Goal: Task Accomplishment & Management: Complete application form

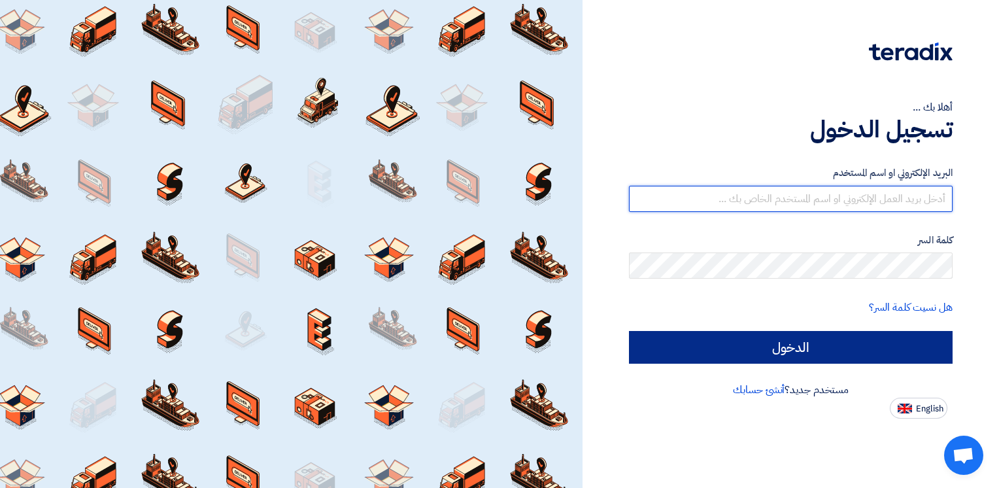
type input "[EMAIL_ADDRESS][DOMAIN_NAME]"
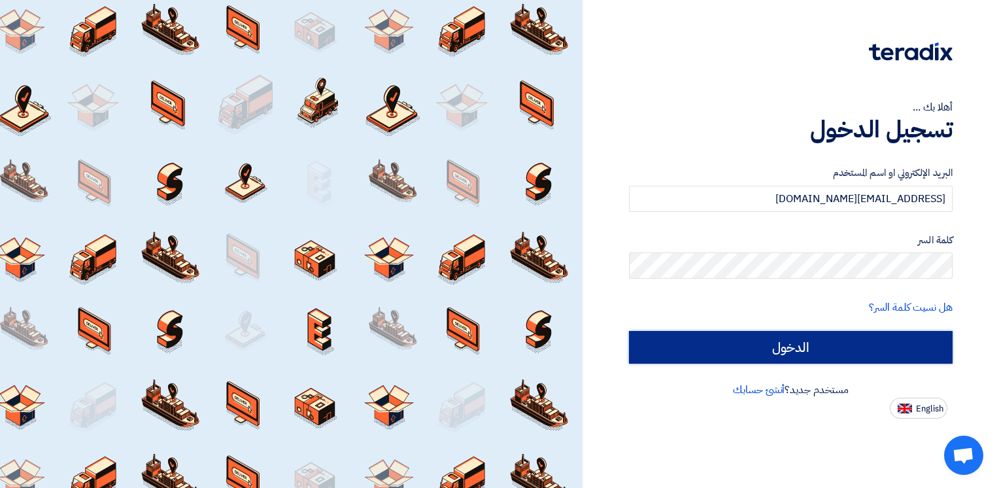
click at [842, 344] on input "الدخول" at bounding box center [791, 347] width 324 height 33
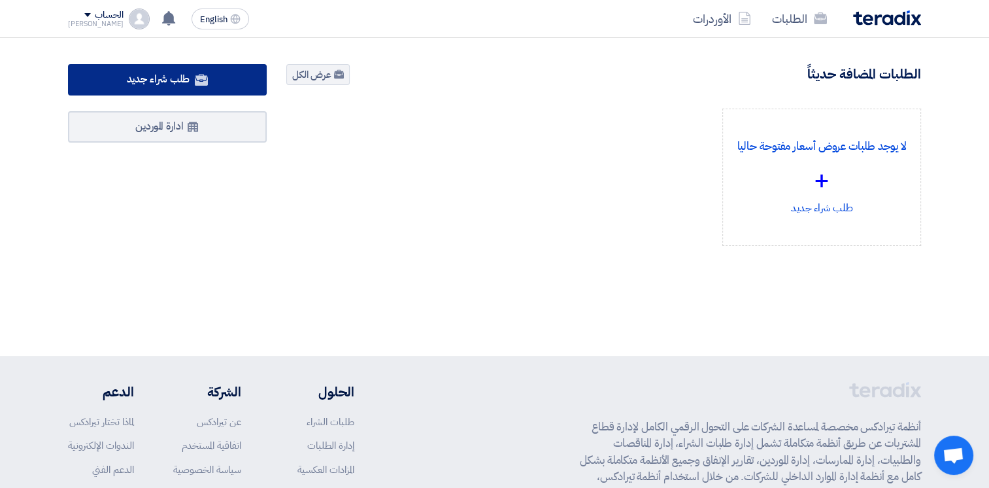
click at [160, 82] on span "طلب شراء جديد" at bounding box center [158, 79] width 63 height 16
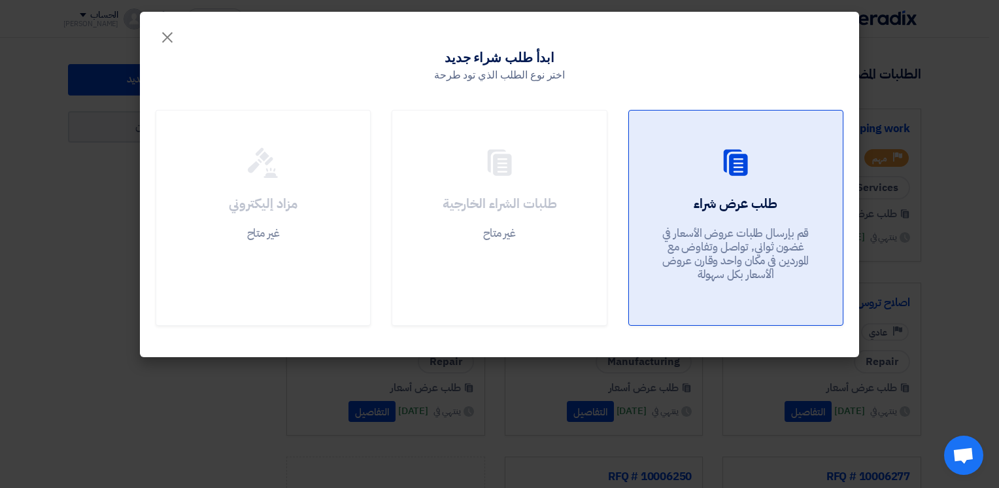
click at [643, 211] on link "طلب عرض شراء قم بإرسال طلبات عروض الأسعار في غضون ثواني, تواصل وتفاوض مع المورد…" at bounding box center [735, 218] width 215 height 216
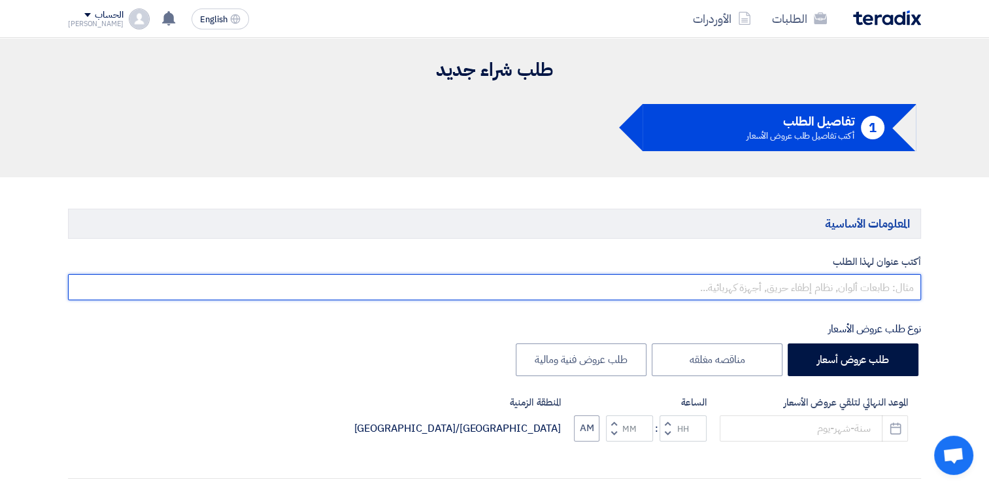
click at [852, 287] on input "text" at bounding box center [494, 287] width 853 height 26
type input "Bearings for 3.12 roller fabrication"
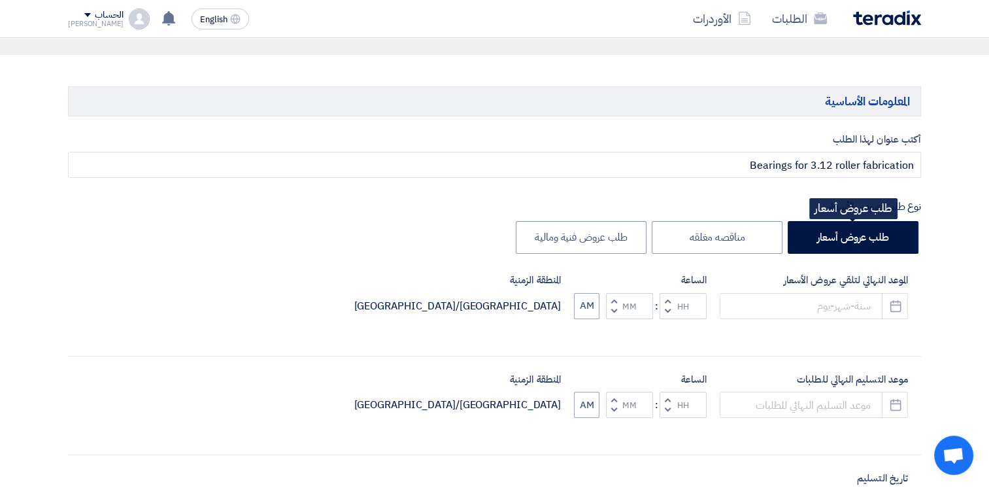
scroll to position [131, 0]
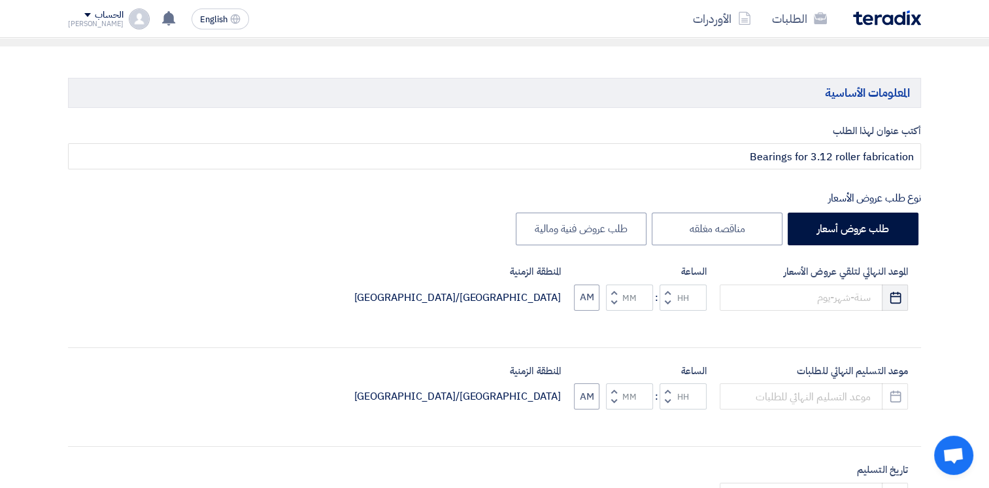
click at [897, 299] on icon "Pick a date" at bounding box center [895, 297] width 13 height 13
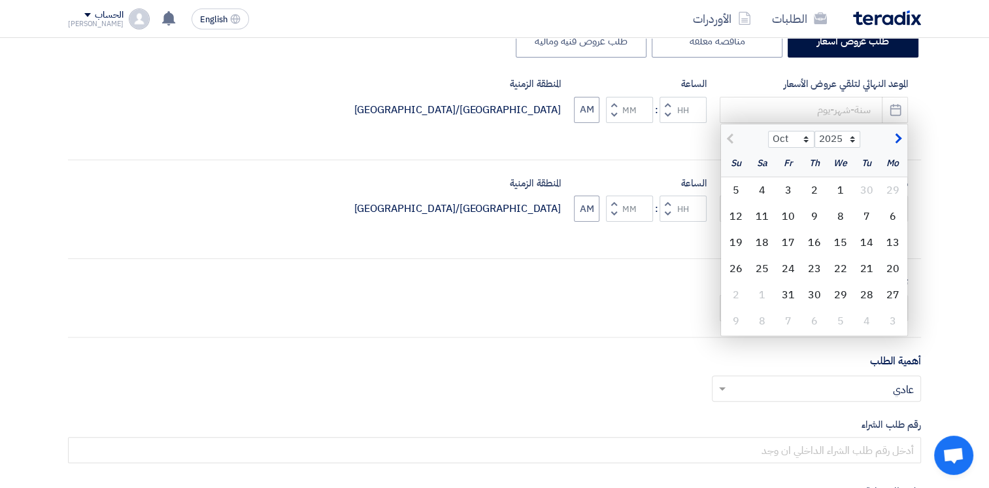
scroll to position [327, 0]
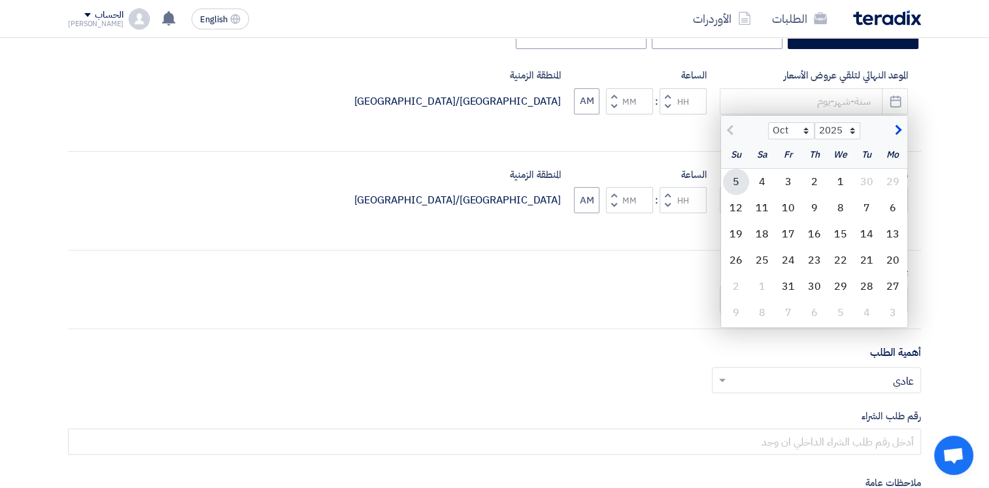
click at [736, 182] on div "5" at bounding box center [736, 182] width 26 height 26
type input "[DATE]"
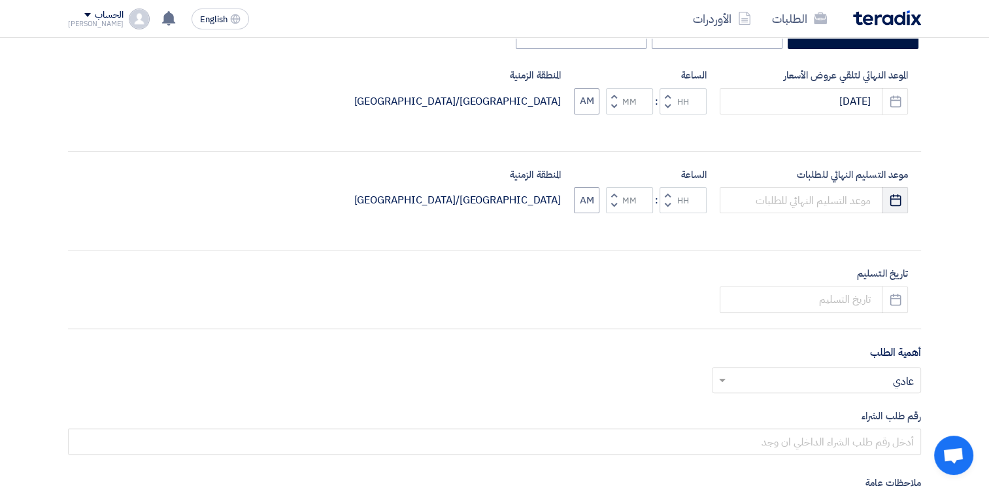
click at [896, 199] on icon "Pick a date" at bounding box center [895, 200] width 13 height 13
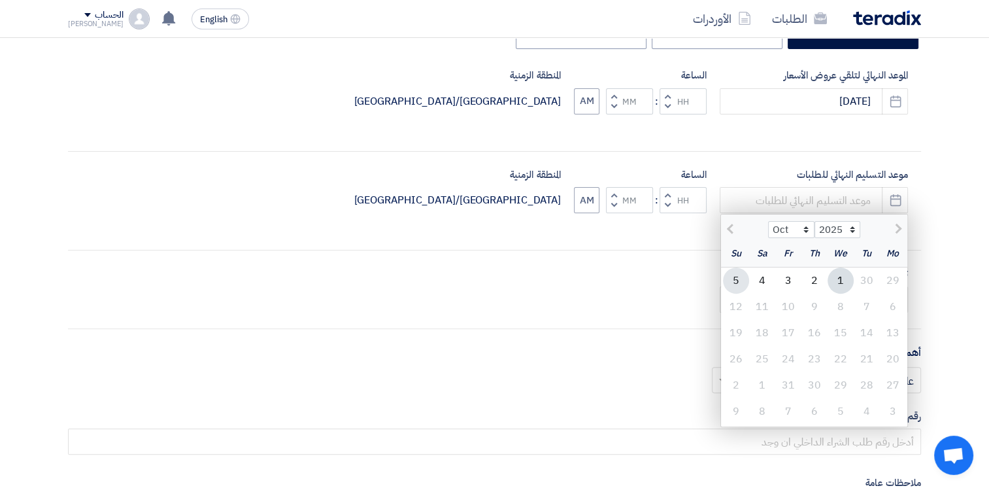
click at [738, 282] on div "5" at bounding box center [736, 280] width 26 height 26
type input "[DATE]"
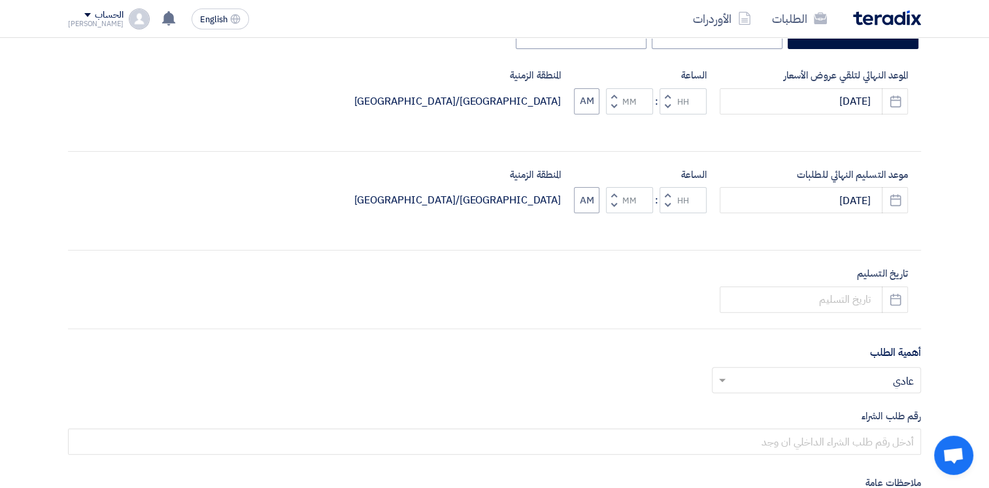
click at [670, 107] on button "Decrement hours" at bounding box center [668, 106] width 16 height 16
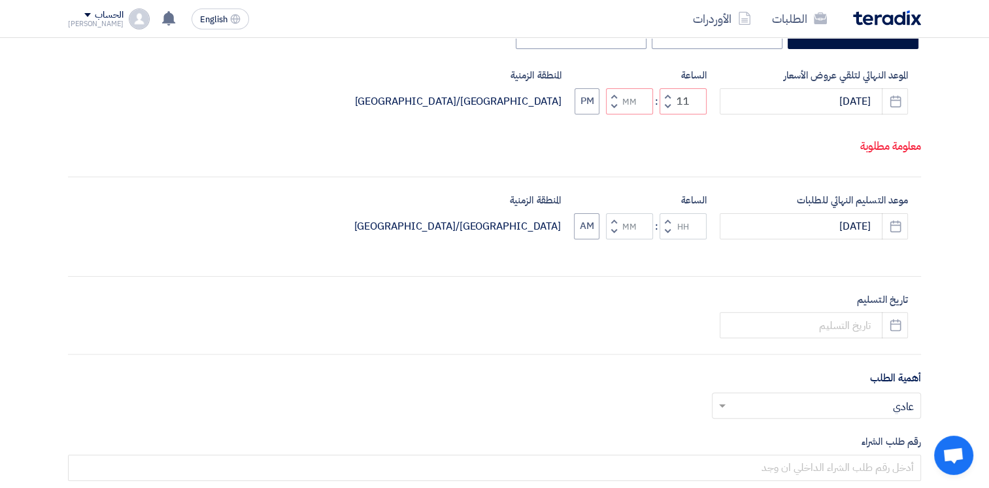
click at [667, 101] on span "button" at bounding box center [668, 96] width 5 height 10
click at [664, 114] on button "Decrement hours" at bounding box center [668, 106] width 16 height 16
type input "10"
click at [667, 236] on span "button" at bounding box center [668, 231] width 5 height 10
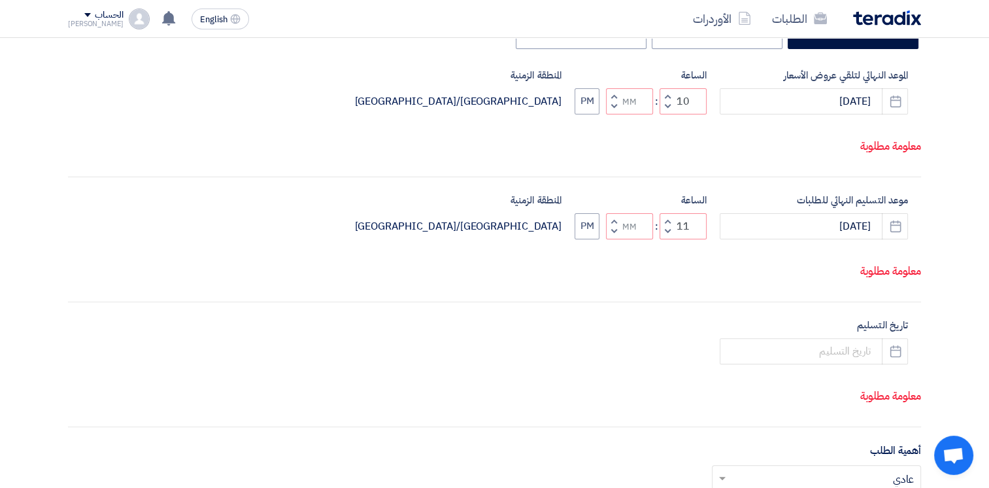
click at [667, 226] on span "button" at bounding box center [668, 221] width 5 height 10
click at [668, 236] on span "button" at bounding box center [668, 231] width 5 height 10
type input "10"
click at [617, 114] on button "Decrement minutes" at bounding box center [614, 106] width 16 height 16
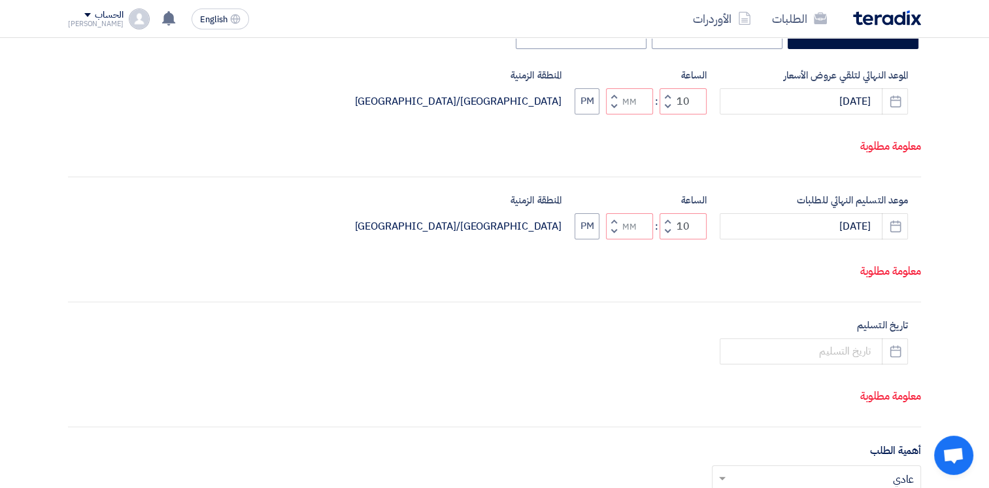
type input "09"
type input "59"
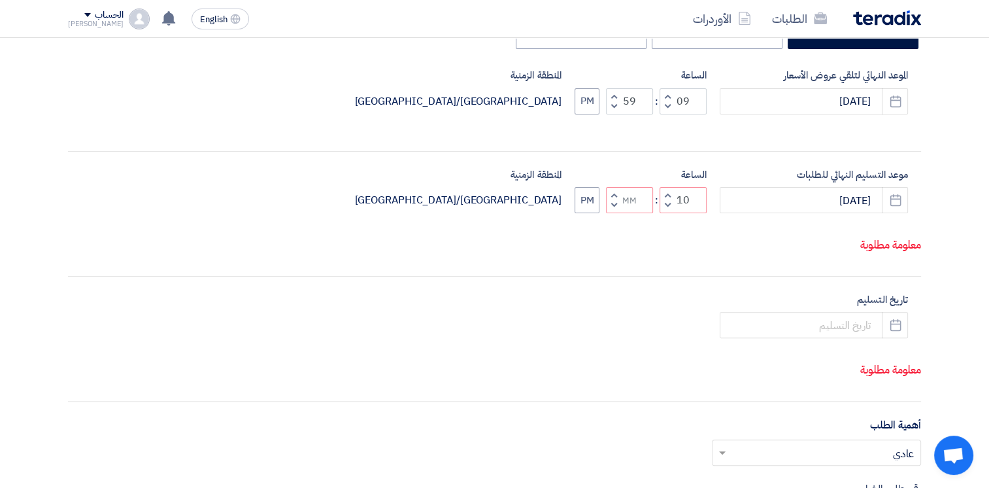
click at [612, 93] on span "button" at bounding box center [614, 96] width 5 height 10
type input "10"
type input "00"
click at [611, 214] on button "Decrement minutes" at bounding box center [614, 205] width 16 height 16
type input "09"
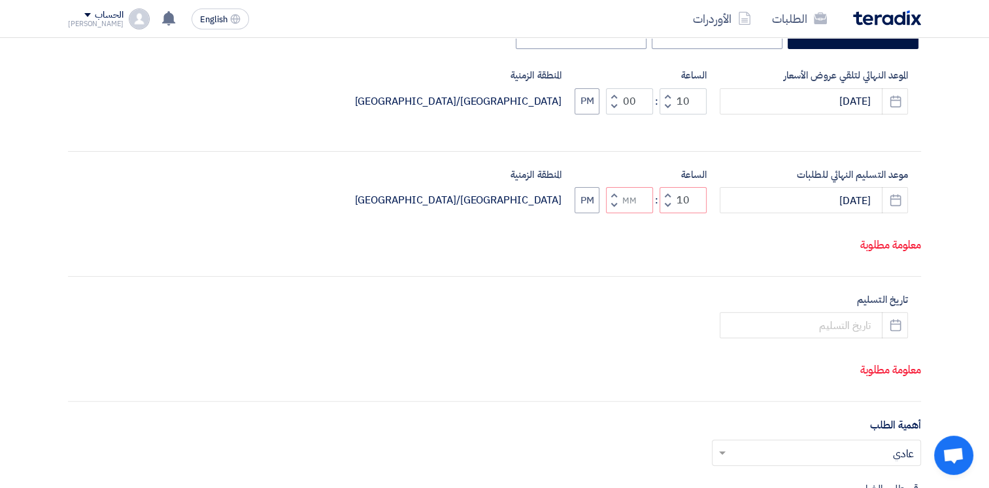
type input "59"
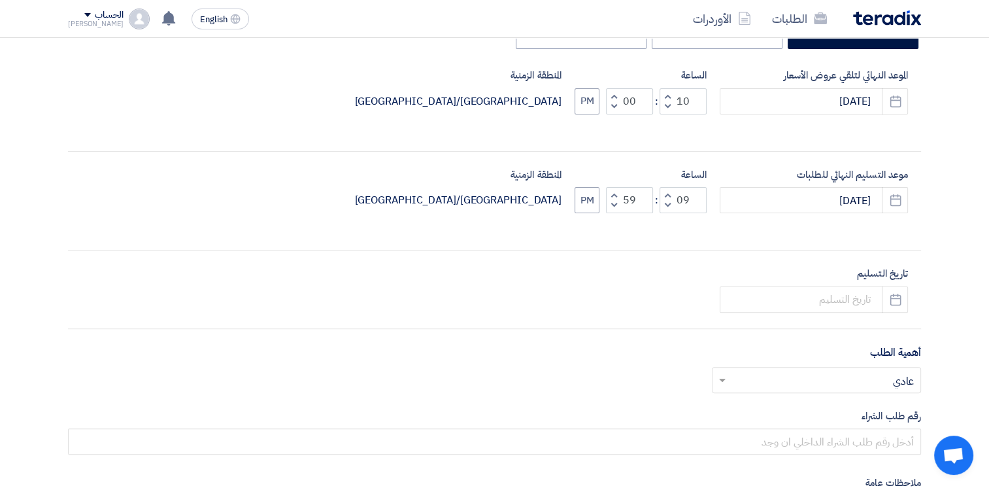
click at [617, 190] on button "Increment minutes" at bounding box center [614, 195] width 16 height 16
type input "10"
type input "00"
click at [590, 197] on button "PM" at bounding box center [587, 200] width 25 height 26
click at [583, 99] on button "PM" at bounding box center [587, 101] width 25 height 26
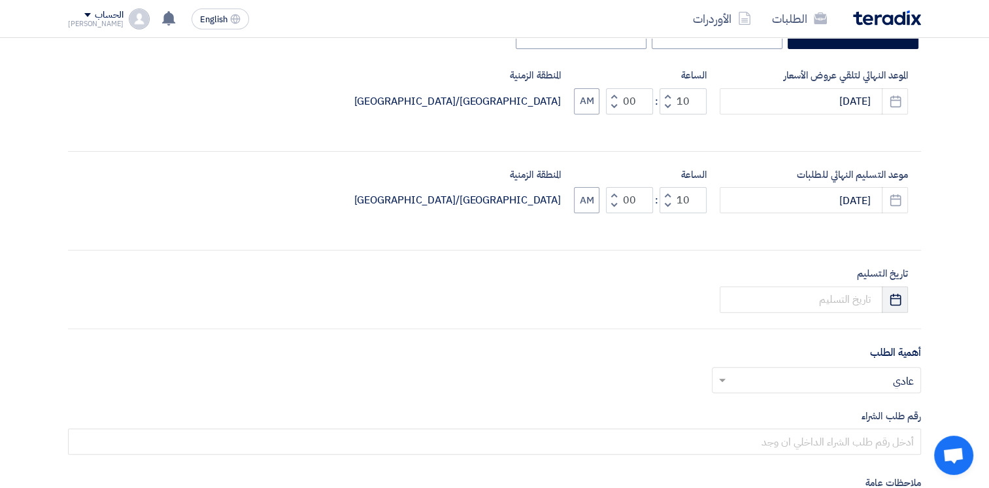
click at [894, 289] on button "Pick a date" at bounding box center [895, 299] width 26 height 26
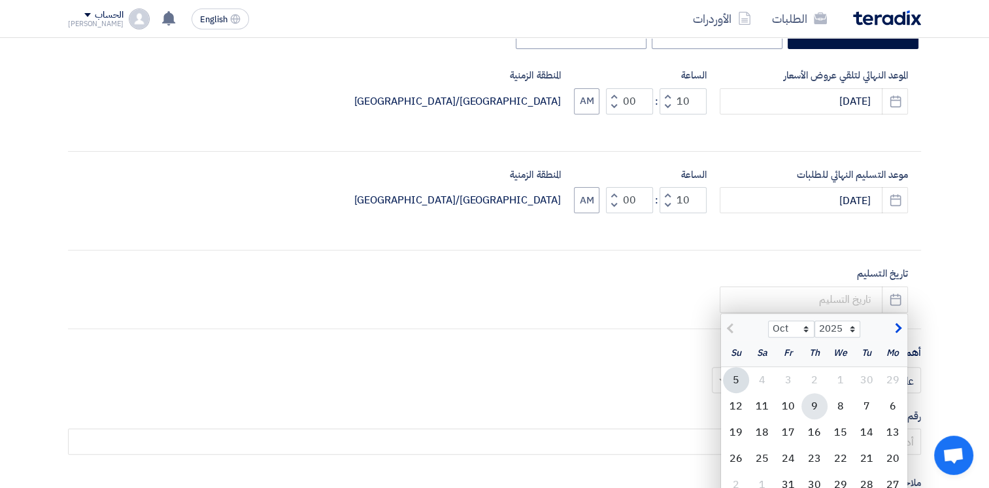
click at [812, 405] on div "9" at bounding box center [815, 406] width 26 height 26
type input "[DATE]"
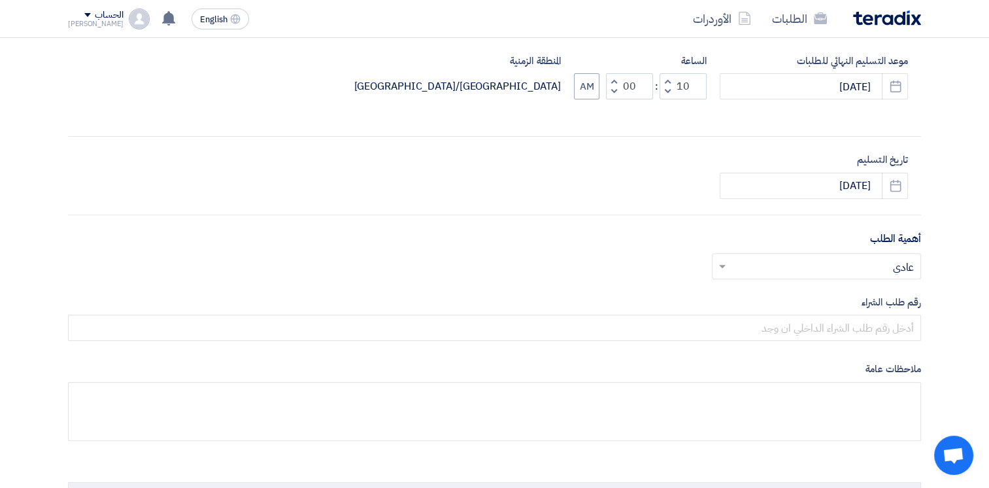
scroll to position [458, 0]
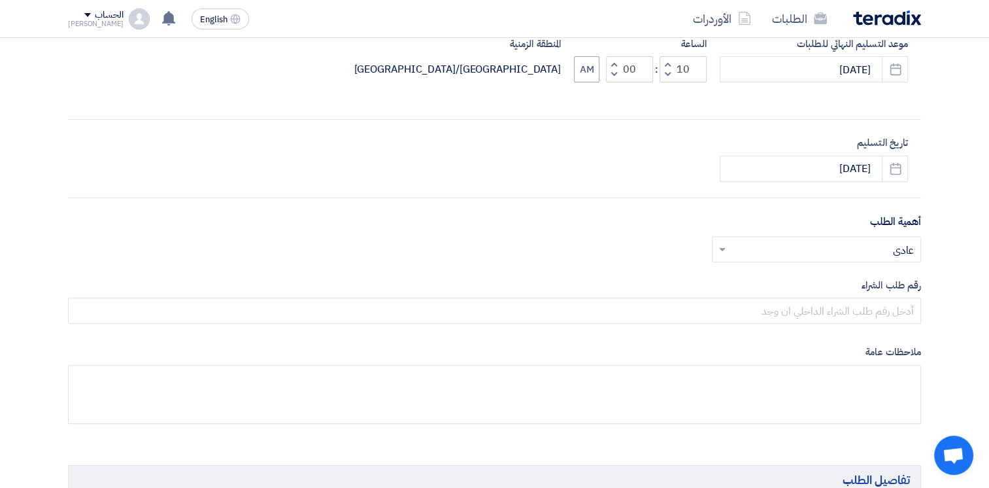
click at [868, 245] on input "text" at bounding box center [823, 250] width 183 height 22
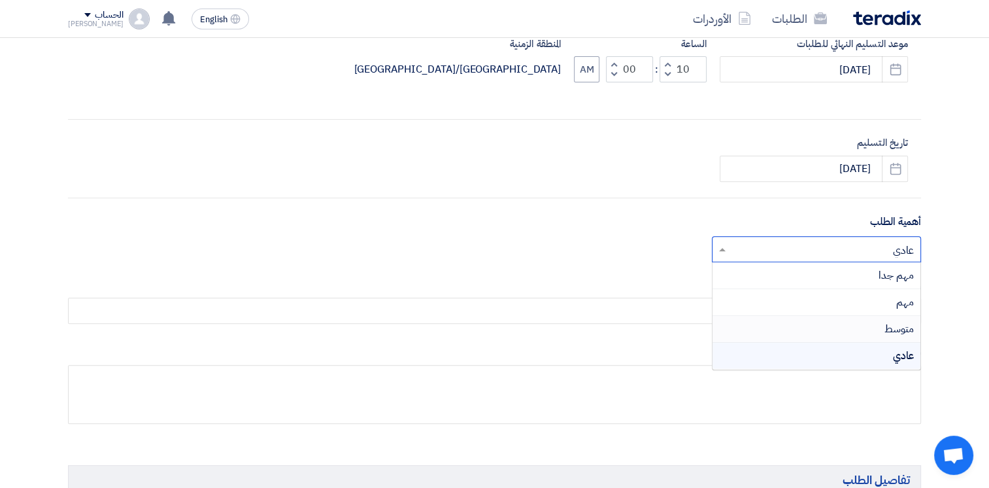
click at [874, 324] on div "متوسط" at bounding box center [817, 329] width 208 height 27
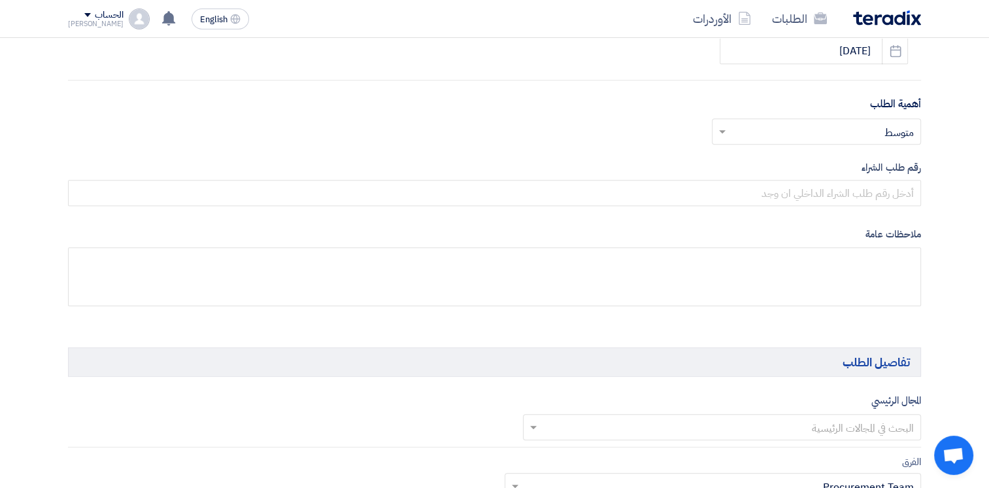
scroll to position [588, 0]
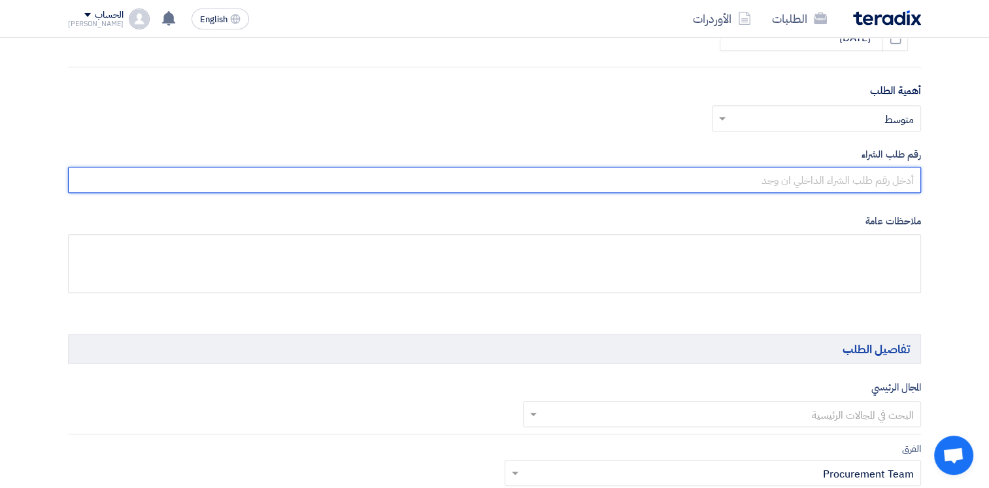
click at [838, 180] on input "text" at bounding box center [494, 180] width 853 height 26
click at [858, 174] on input "text" at bounding box center [494, 180] width 853 height 26
type input "10007910"
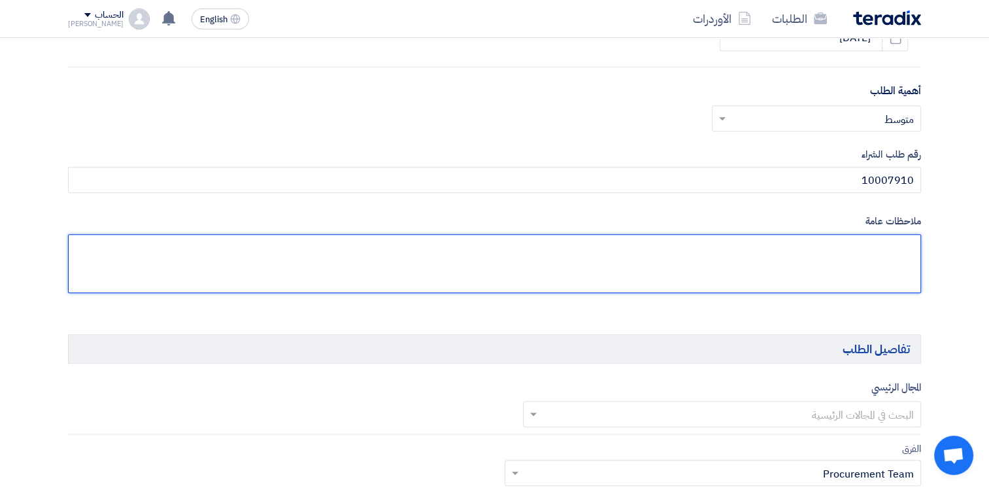
click at [876, 271] on textarea at bounding box center [494, 263] width 853 height 59
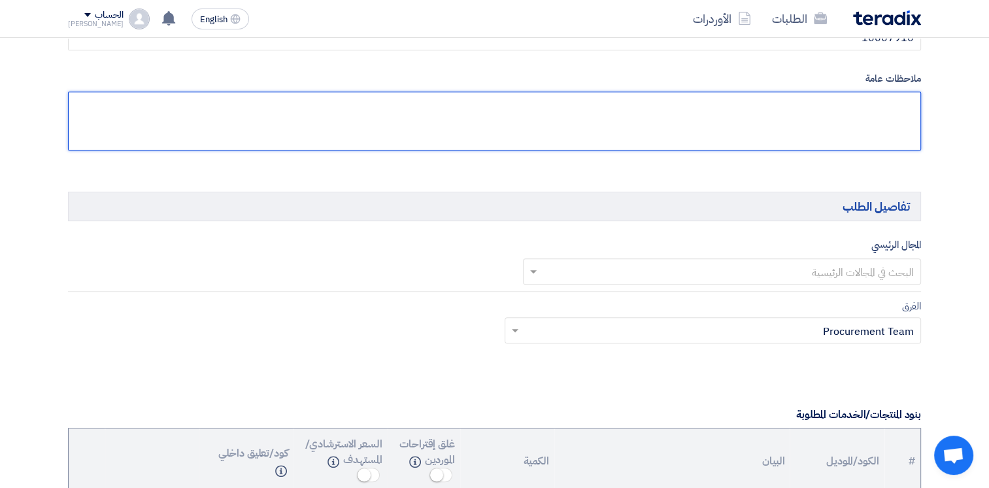
scroll to position [850, 0]
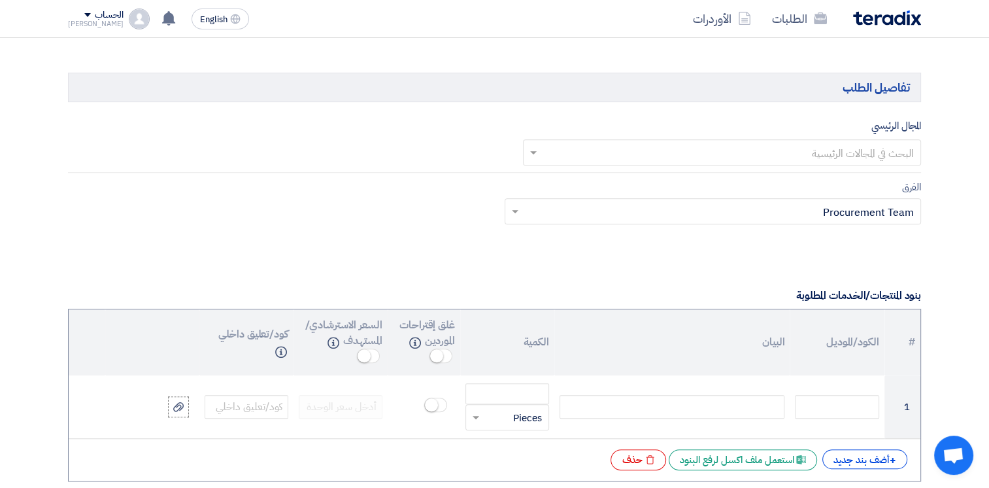
click at [826, 156] on input "text" at bounding box center [729, 154] width 373 height 22
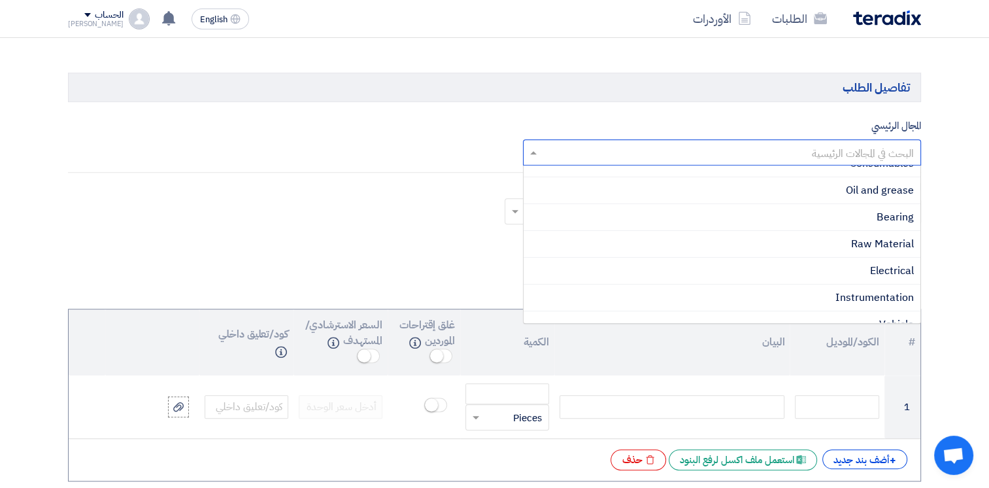
scroll to position [362, 0]
click at [897, 220] on span "Bearing" at bounding box center [895, 219] width 37 height 16
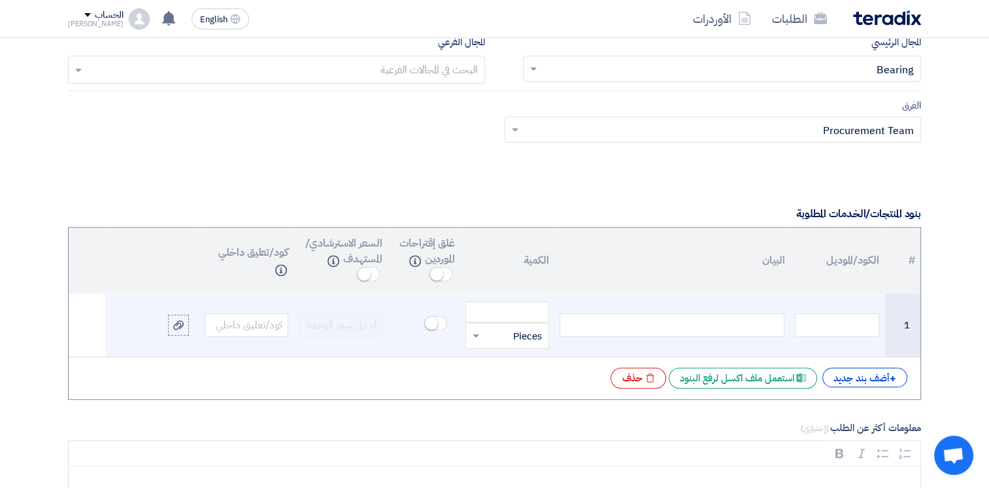
scroll to position [1046, 0]
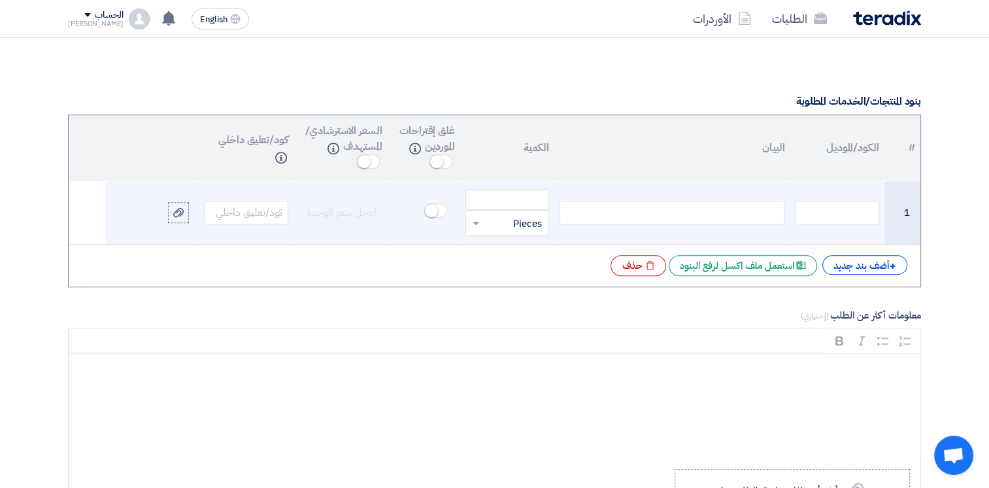
click at [706, 209] on div at bounding box center [672, 213] width 225 height 24
click at [518, 191] on input "number" at bounding box center [508, 199] width 84 height 21
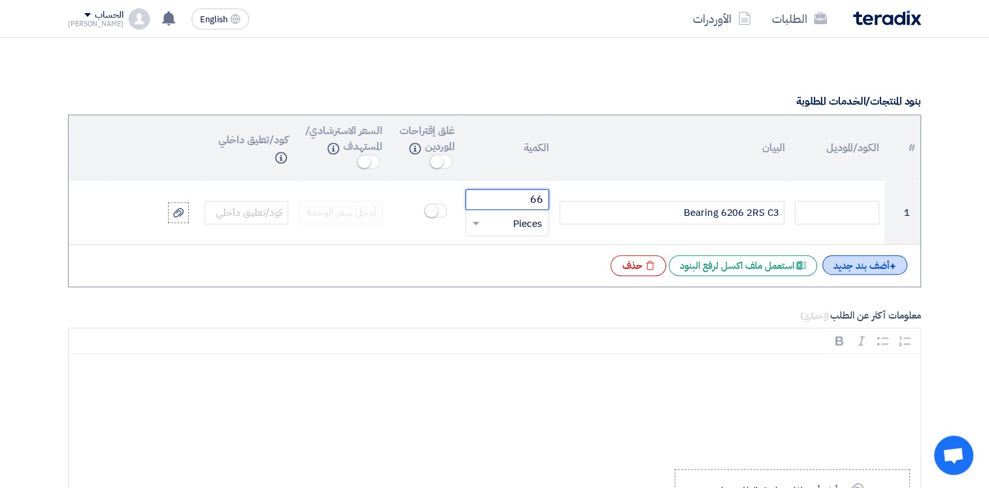
type input "66"
click at [881, 265] on div "+ أضف بند جديد" at bounding box center [865, 265] width 85 height 20
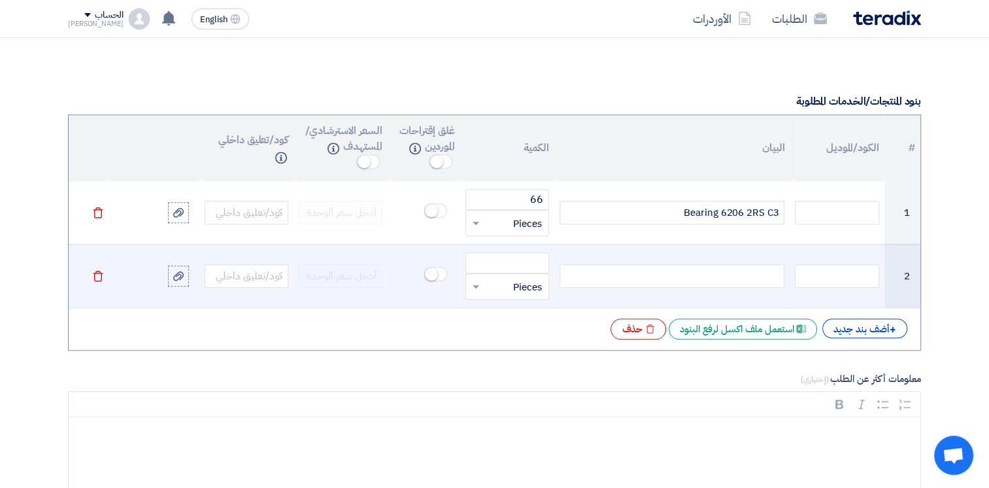
click at [676, 276] on div at bounding box center [672, 276] width 225 height 24
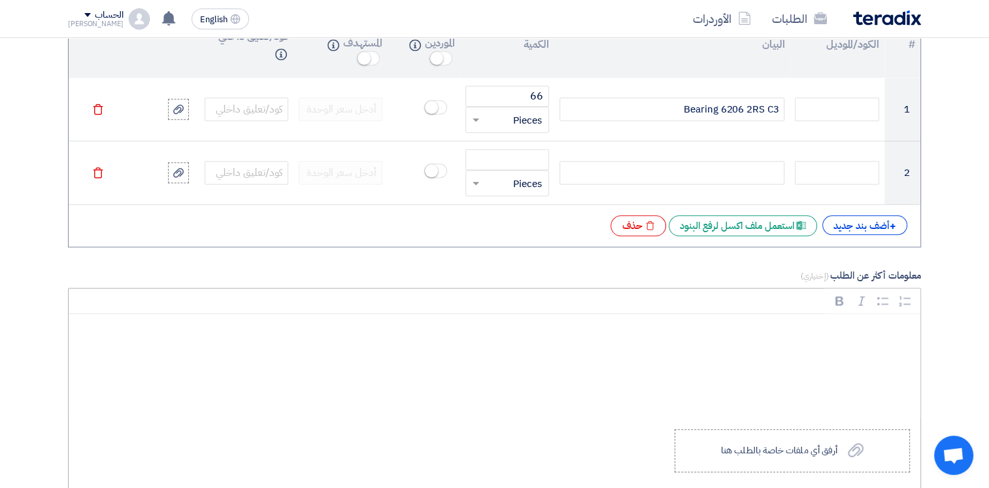
scroll to position [1242, 0]
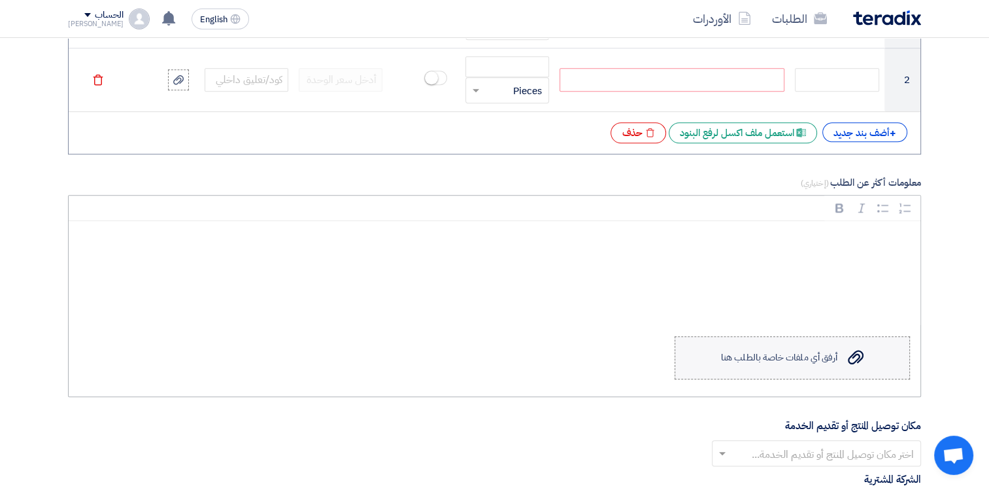
click at [758, 365] on label "Upload a file أرفق أي ملفات خاصة بالطلب هنا" at bounding box center [792, 357] width 235 height 43
click at [0, 0] on input "Upload a file أرفق أي ملفات خاصة بالطلب هنا" at bounding box center [0, 0] width 0 height 0
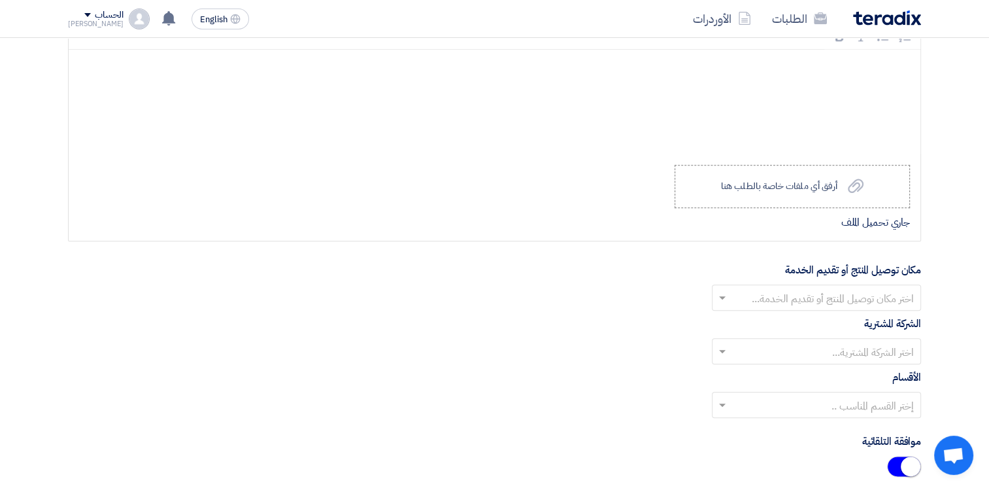
scroll to position [1569, 0]
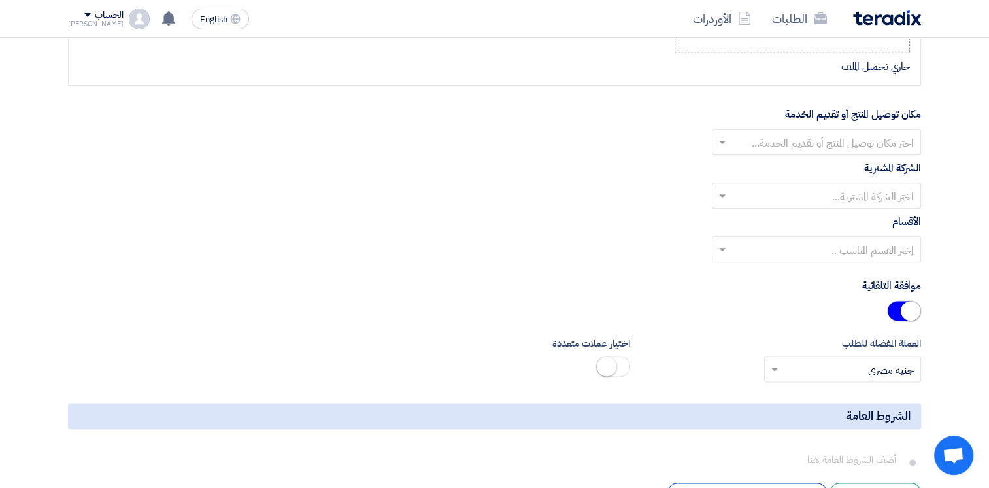
click at [876, 140] on input "text" at bounding box center [823, 143] width 183 height 22
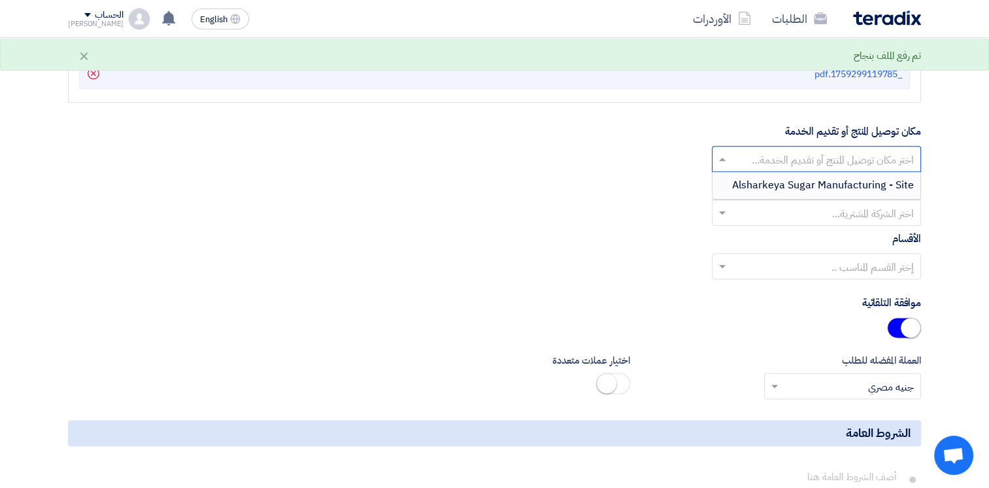
click at [879, 166] on input "text" at bounding box center [823, 160] width 183 height 22
click at [874, 182] on span "Alsharkeya Sugar Manufacturing - Site" at bounding box center [823, 185] width 182 height 16
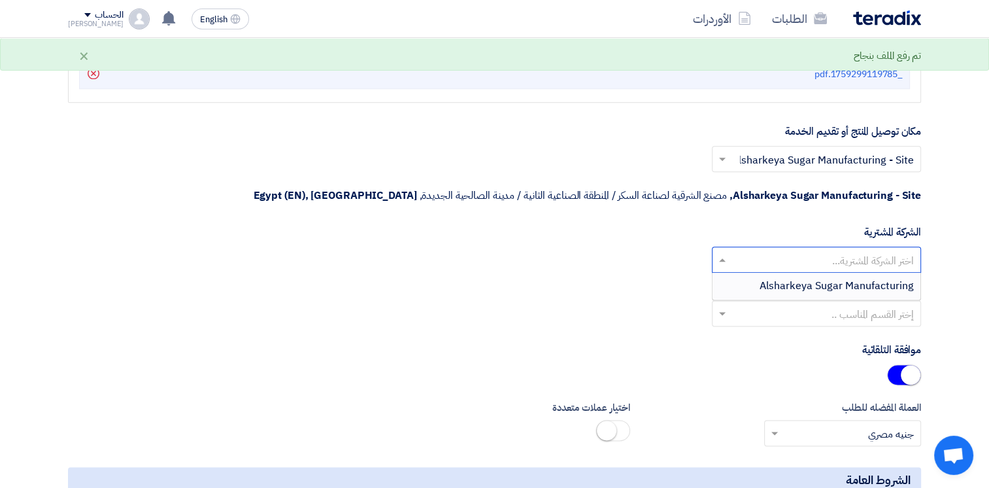
click at [852, 250] on input "text" at bounding box center [823, 261] width 183 height 22
click at [855, 278] on span "Alsharkeya Sugar Manufacturing" at bounding box center [837, 286] width 154 height 16
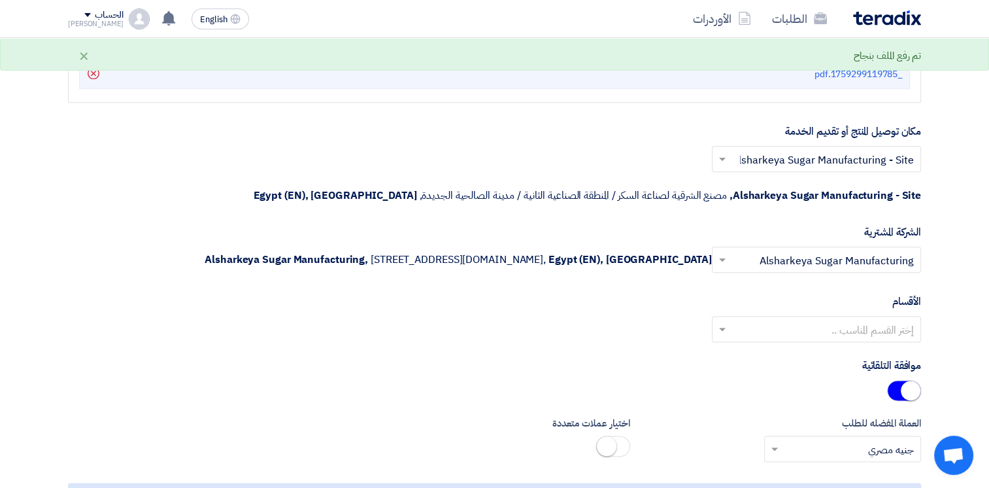
click at [840, 333] on input "text" at bounding box center [823, 330] width 183 height 22
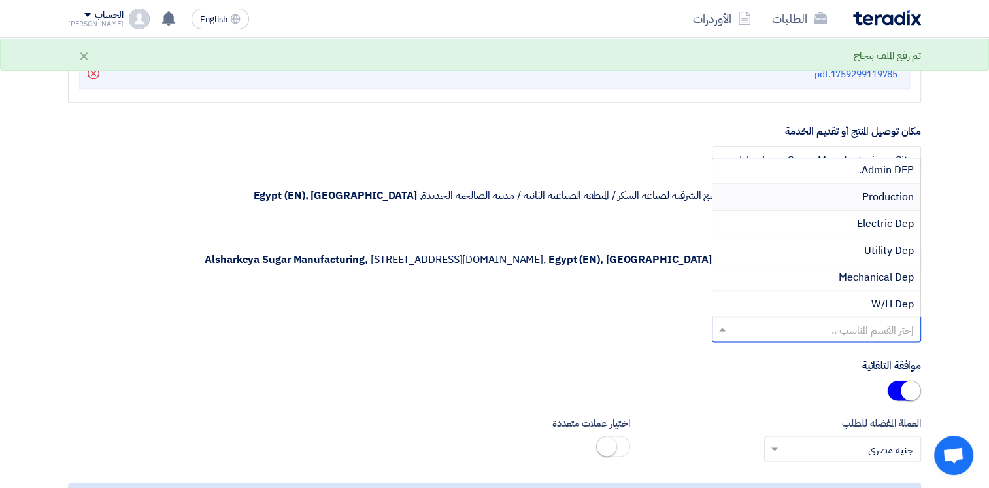
scroll to position [131, 0]
click at [854, 199] on span "Mechanical Dep" at bounding box center [876, 202] width 75 height 16
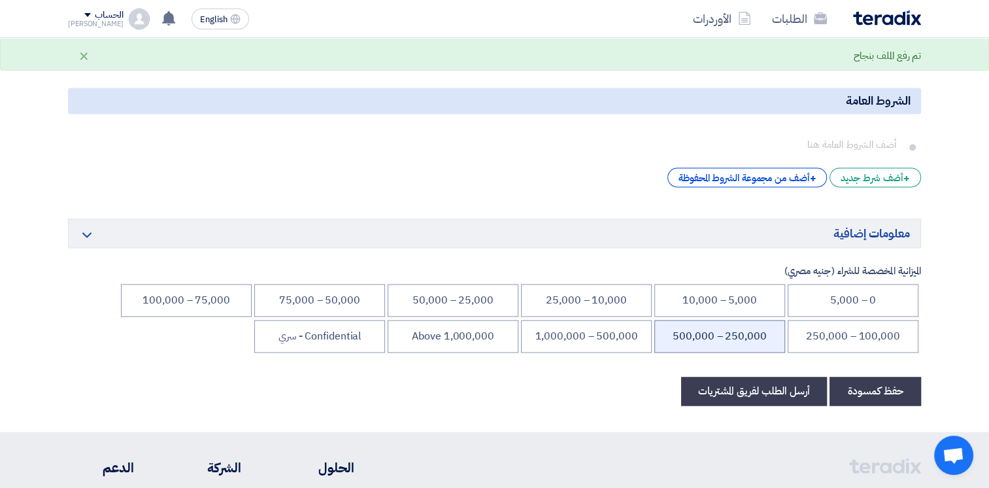
scroll to position [2027, 0]
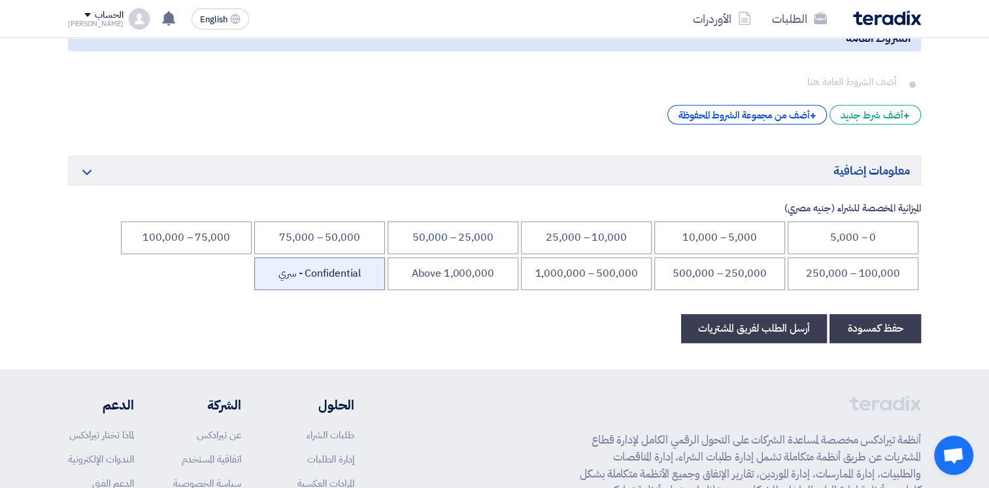
click at [330, 268] on li "Confidential - سري" at bounding box center [319, 273] width 131 height 33
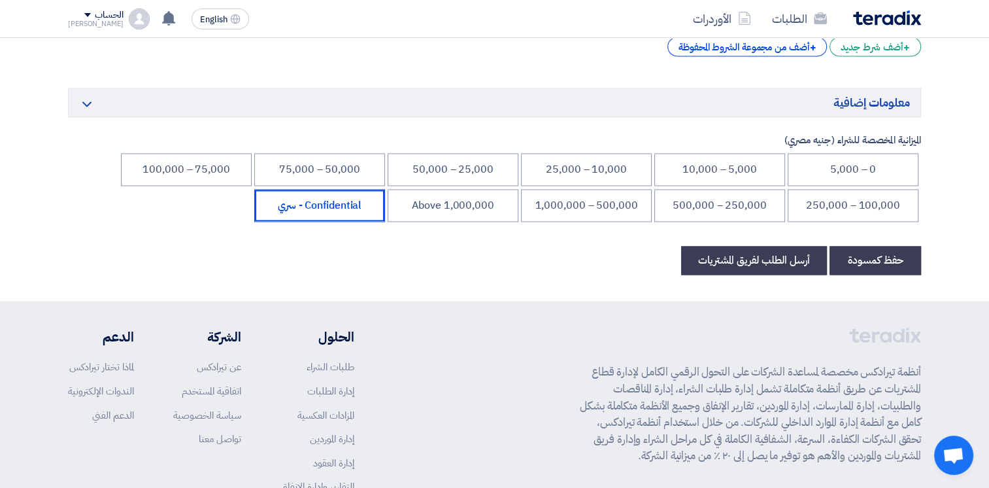
scroll to position [2202, 0]
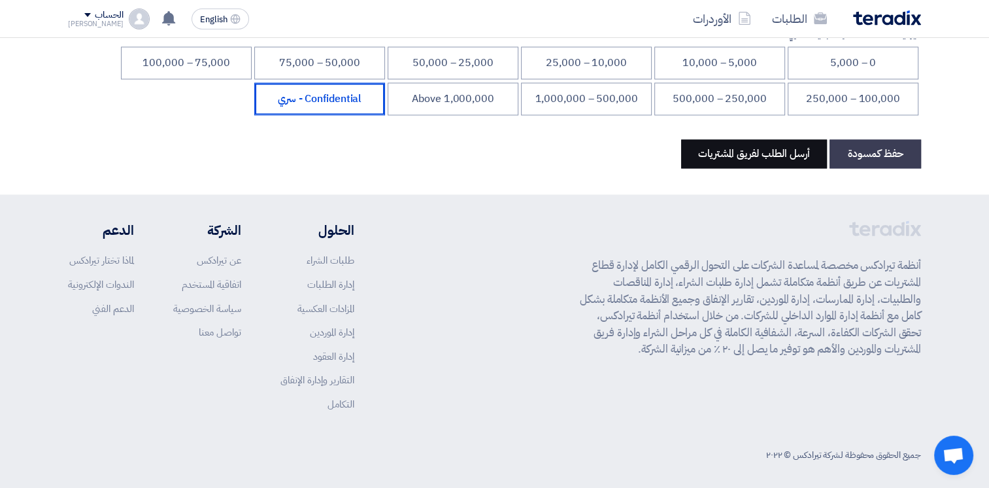
click at [757, 150] on button "أرسل الطلب لفريق المشتريات" at bounding box center [754, 153] width 146 height 29
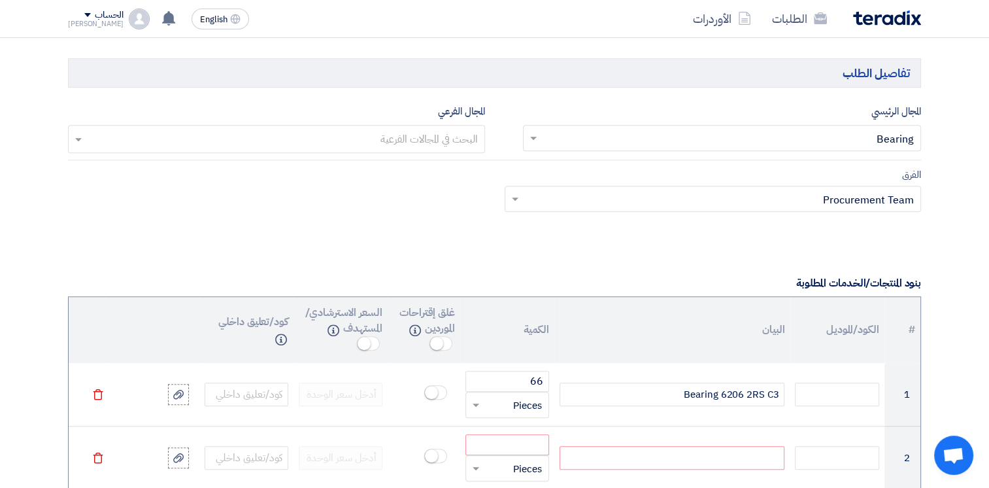
scroll to position [1112, 0]
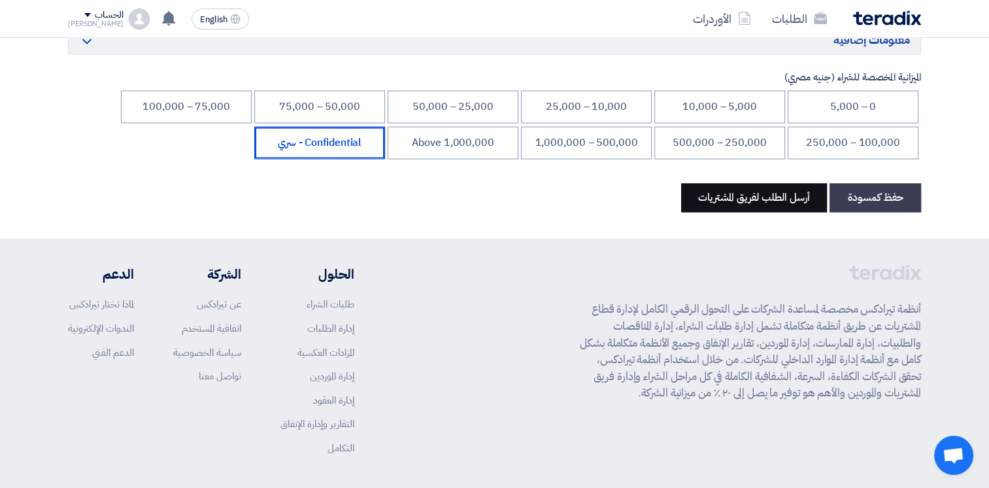
click at [762, 190] on button "أرسل الطلب لفريق المشتريات" at bounding box center [754, 197] width 146 height 29
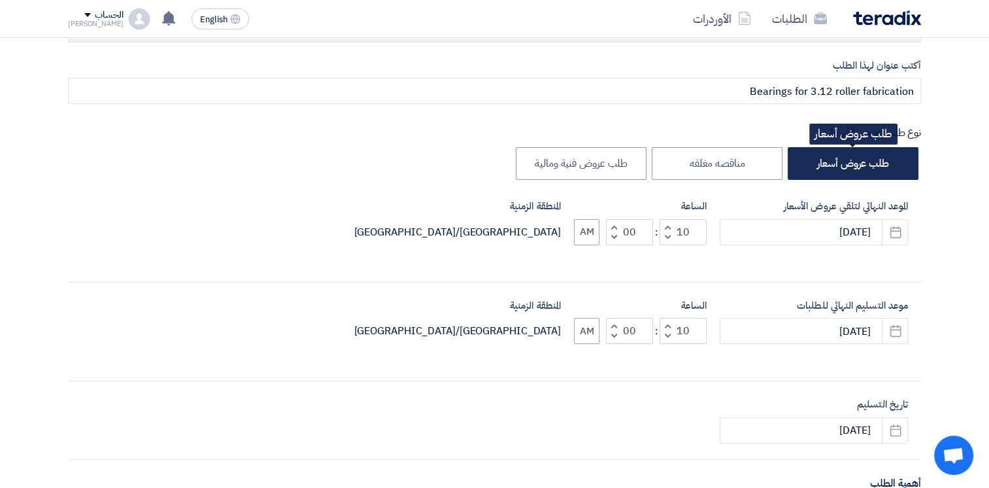
click at [863, 159] on label "طلب عروض أسعار" at bounding box center [853, 163] width 131 height 33
click at [881, 159] on input "طلب عروض أسعار" at bounding box center [885, 162] width 9 height 9
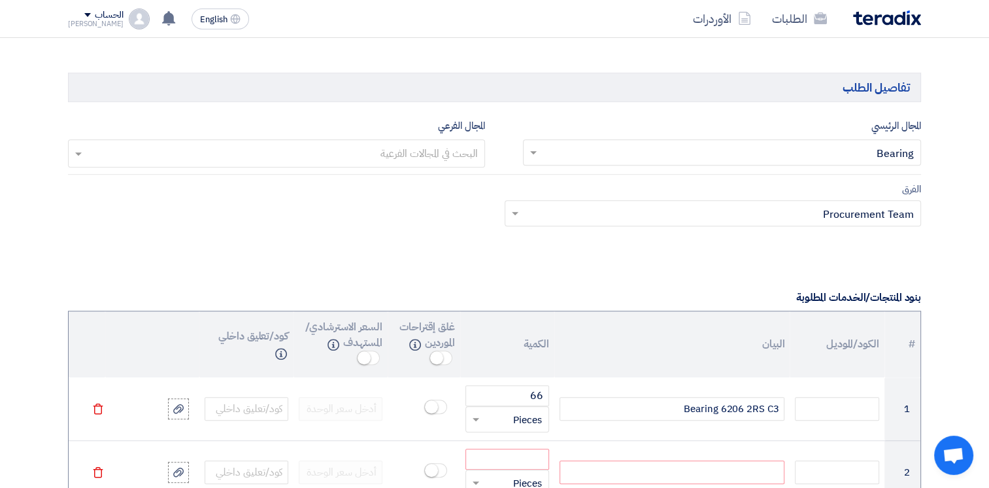
scroll to position [1112, 0]
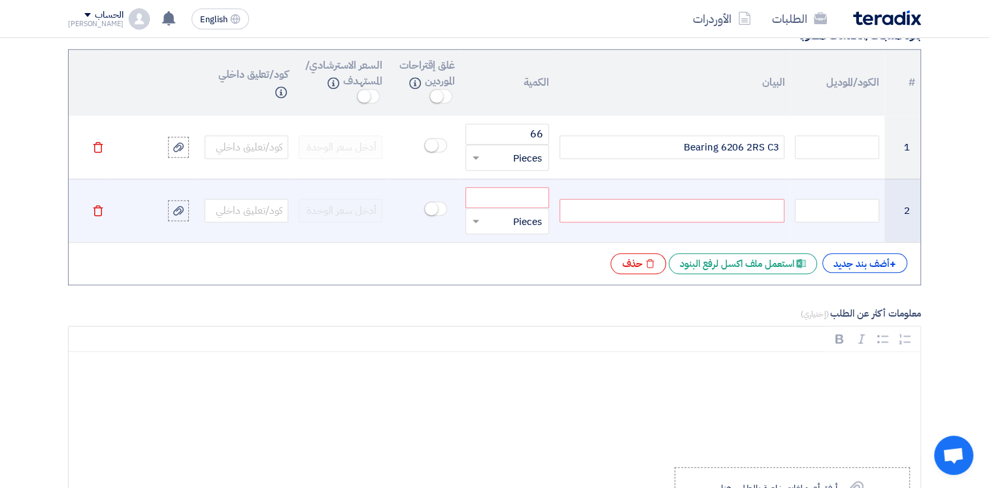
click at [97, 210] on icon "Delete" at bounding box center [98, 211] width 12 height 12
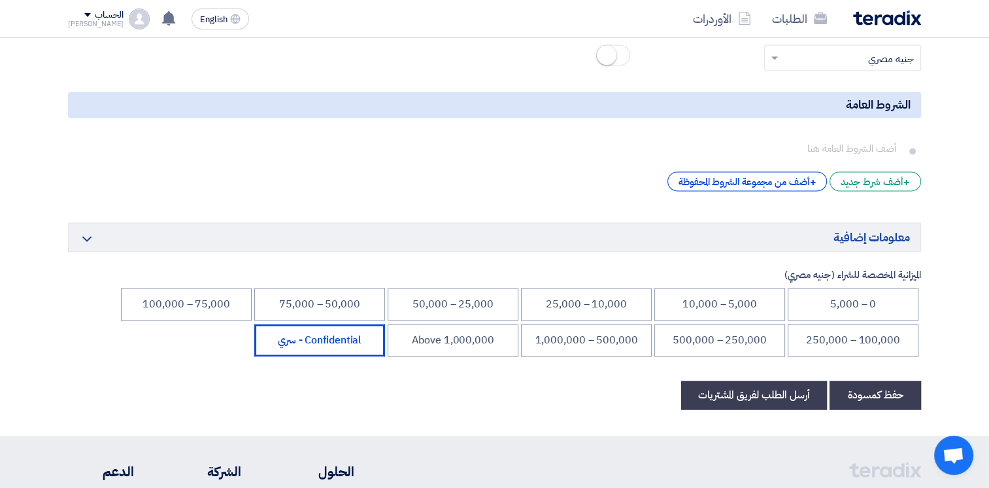
scroll to position [2138, 0]
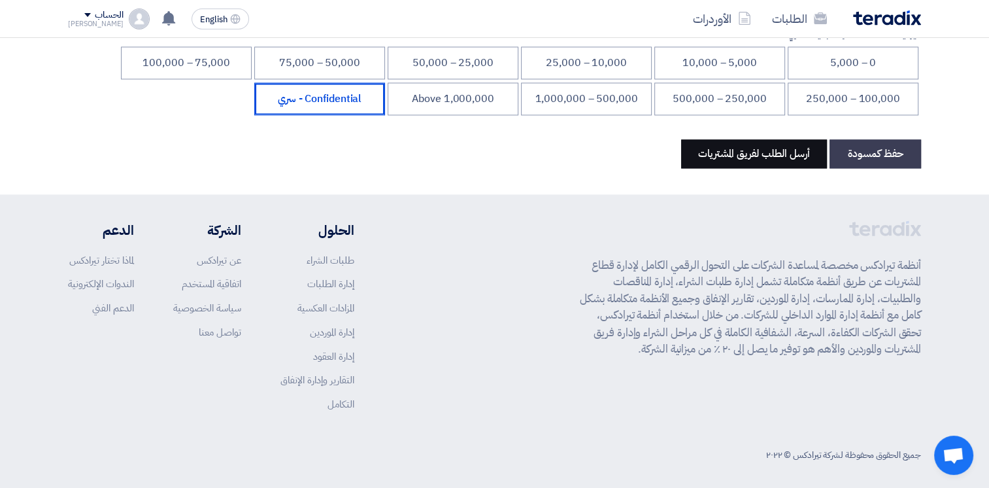
click at [749, 143] on button "أرسل الطلب لفريق المشتريات" at bounding box center [754, 153] width 146 height 29
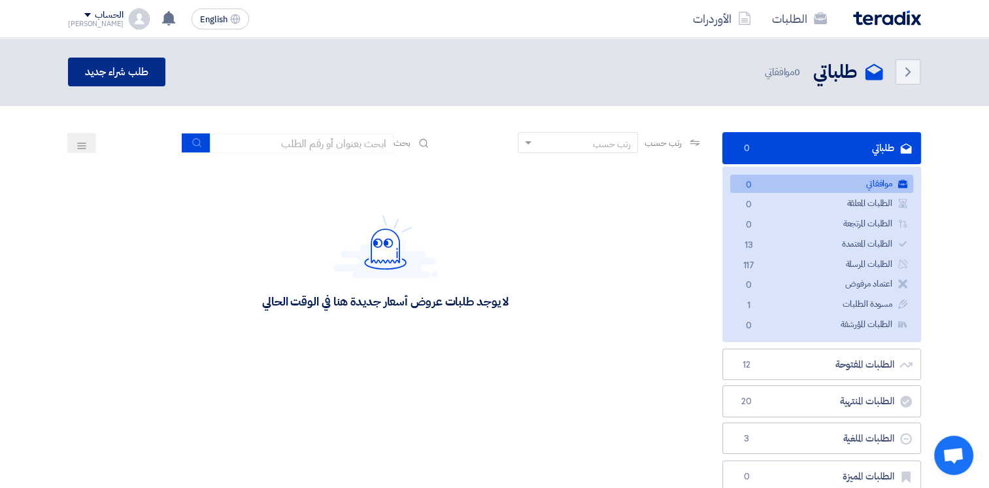
click at [116, 67] on link "طلب شراء جديد" at bounding box center [116, 72] width 97 height 29
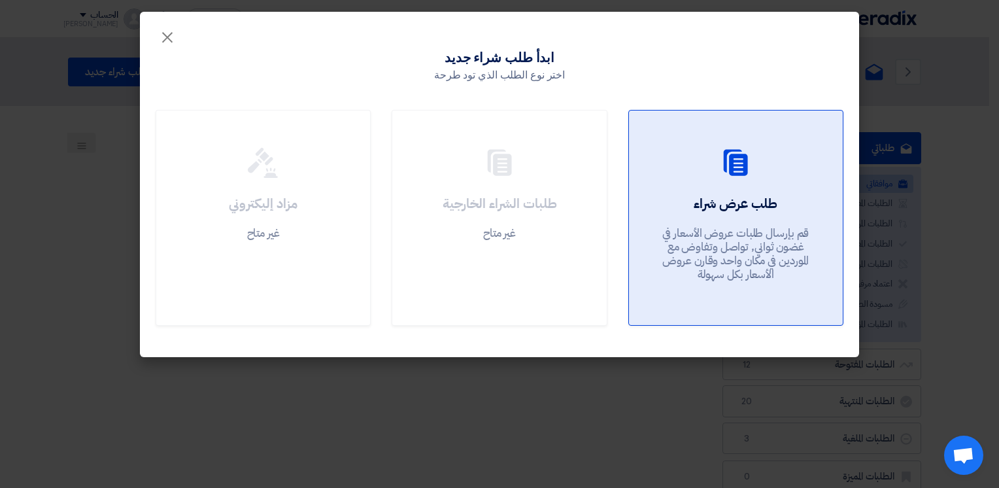
click at [739, 205] on h2 "طلب عرض شراء" at bounding box center [736, 203] width 84 height 18
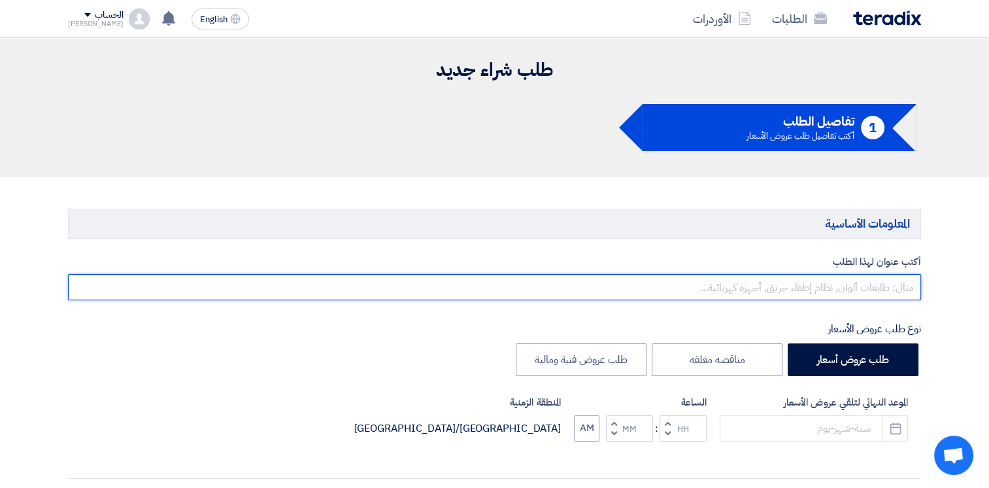
click at [816, 286] on input "text" at bounding box center [494, 287] width 853 height 26
click at [869, 284] on input "text" at bounding box center [494, 287] width 853 height 26
type input "s"
click at [891, 289] on input "سباكة طلمبة السايح" at bounding box center [494, 287] width 853 height 26
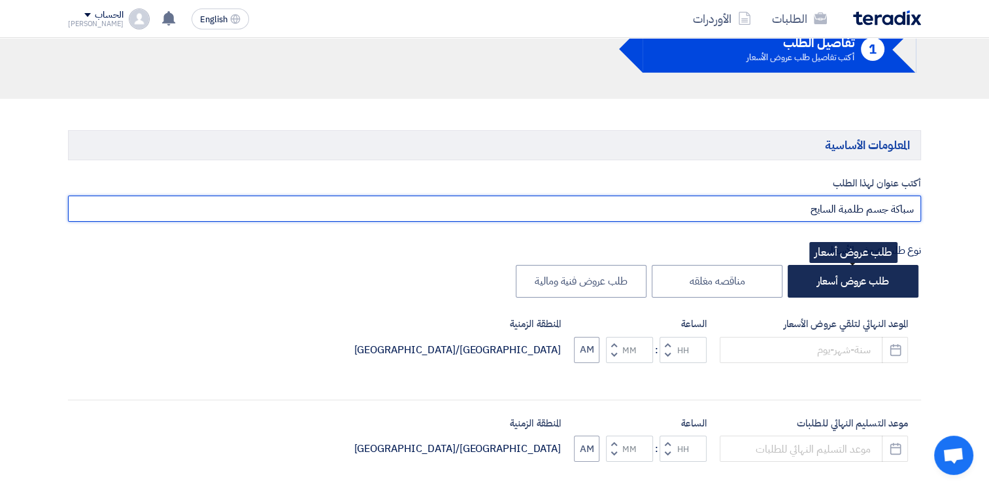
scroll to position [262, 0]
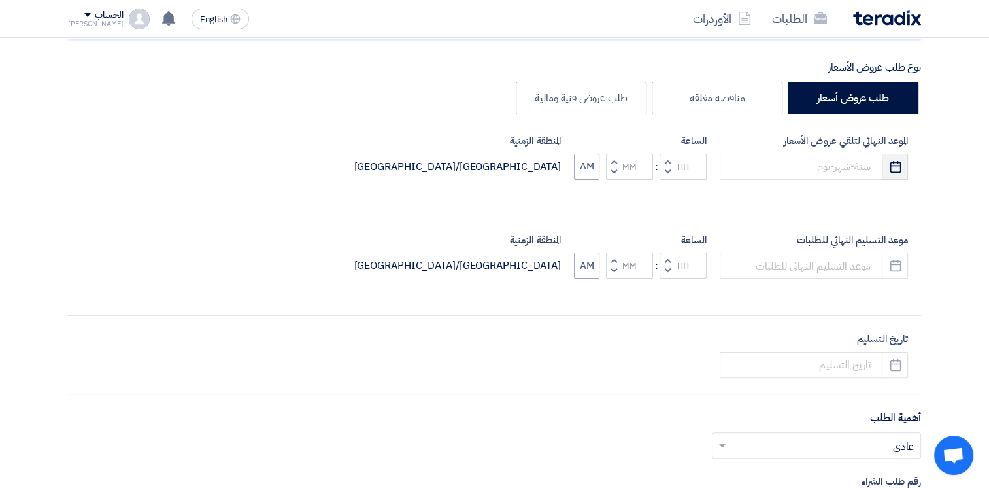
type input "سباكة جسم طلمبة السايح"
click at [897, 167] on icon "Pick a date" at bounding box center [895, 166] width 13 height 13
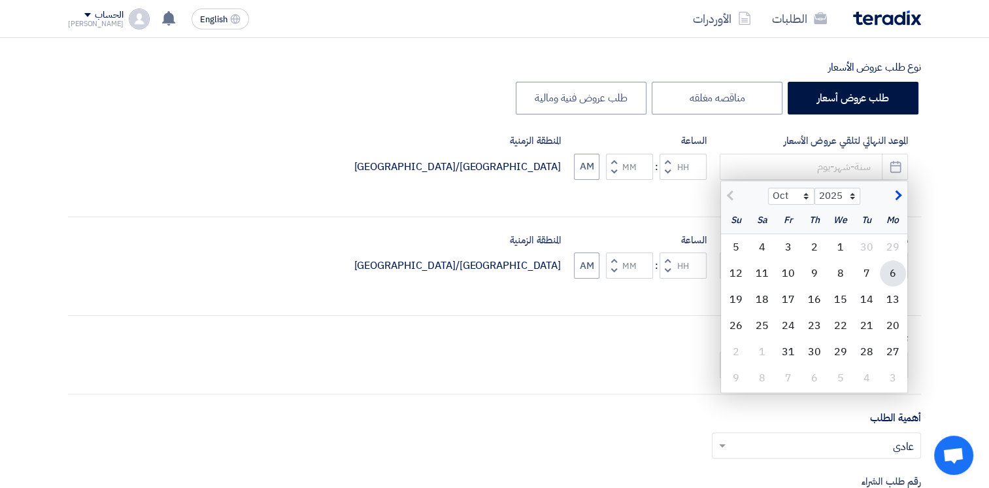
click at [892, 279] on div "6" at bounding box center [893, 273] width 26 height 26
type input "[DATE]"
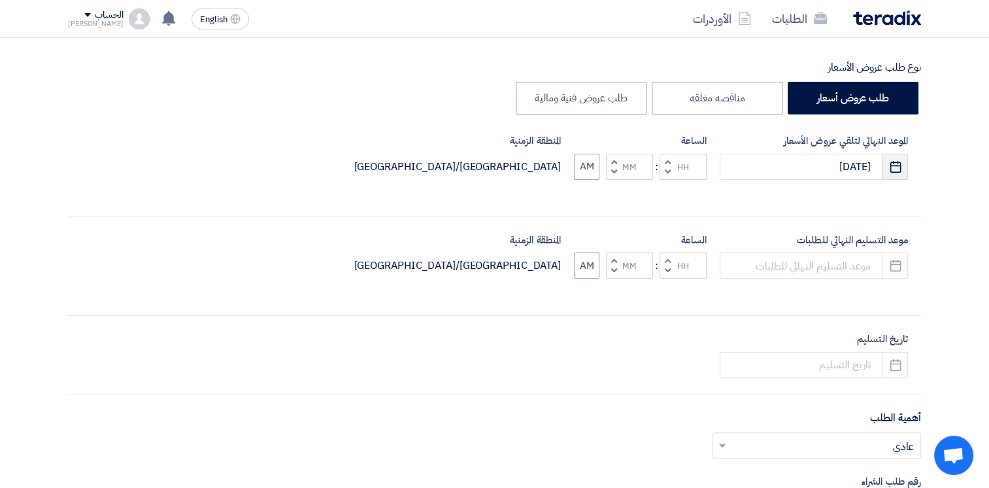
click at [896, 165] on use "button" at bounding box center [895, 166] width 11 height 12
select select "10"
select select "2025"
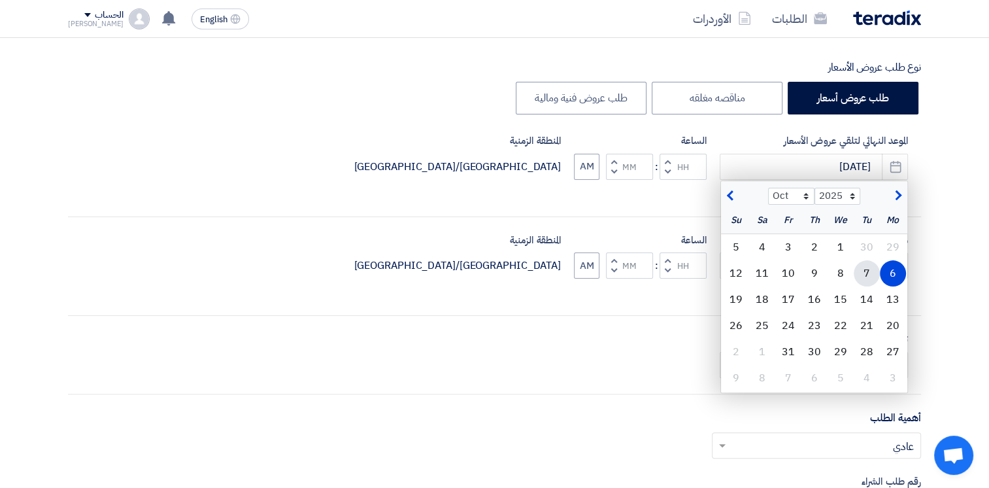
click at [866, 274] on div "7" at bounding box center [867, 273] width 26 height 26
type input "[DATE]"
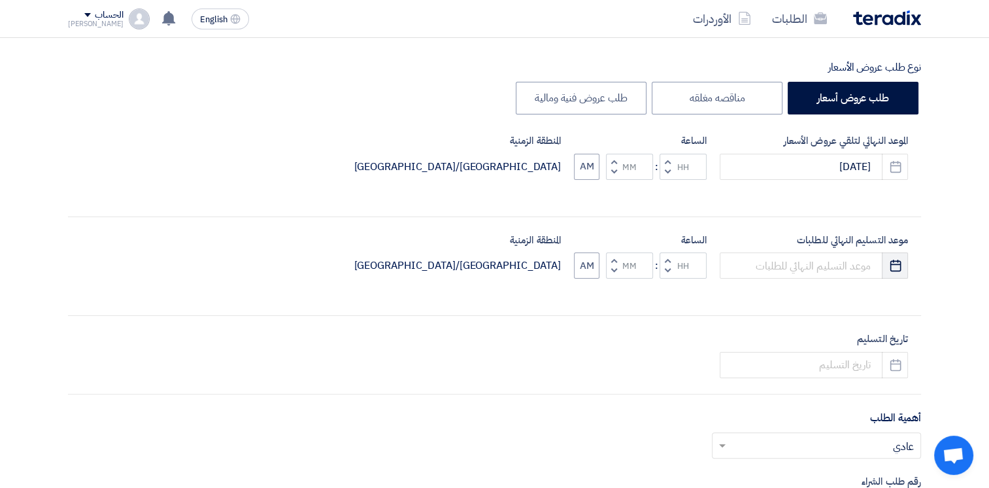
click at [896, 265] on icon "Pick a date" at bounding box center [895, 265] width 13 height 13
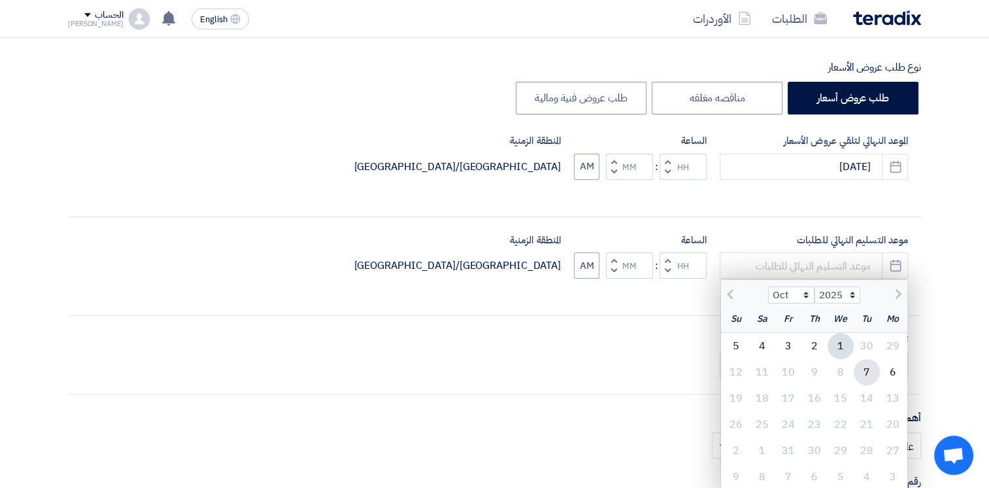
click at [869, 370] on div "7" at bounding box center [867, 372] width 26 height 26
type input "[DATE]"
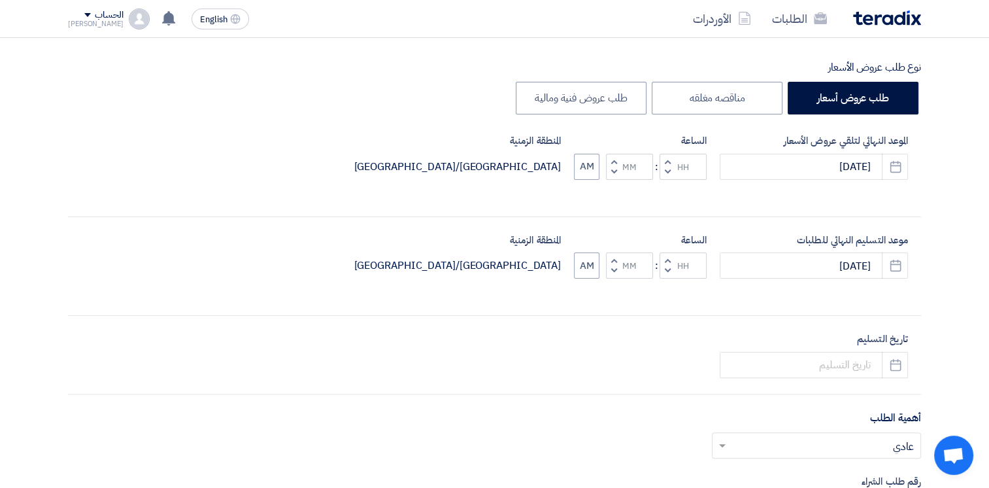
click at [667, 164] on button "Decrement hours" at bounding box center [668, 171] width 16 height 16
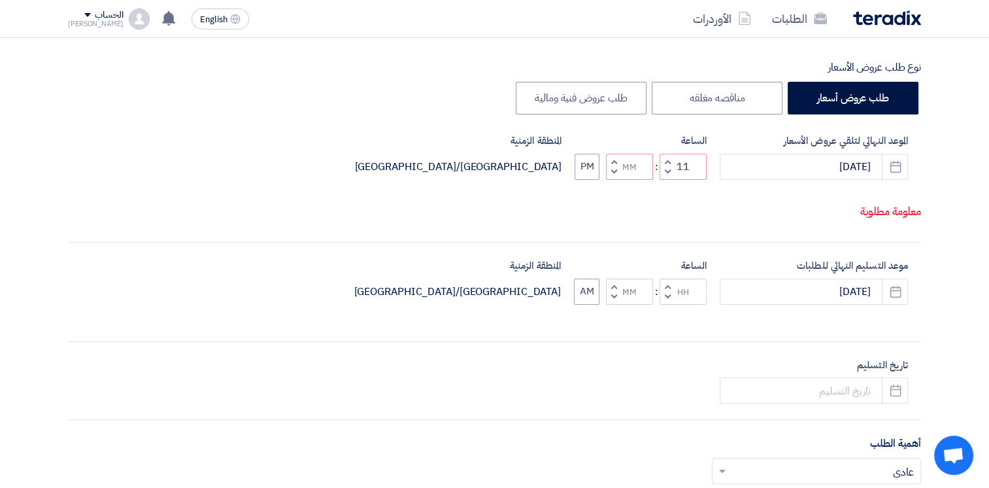
click at [667, 177] on span "button" at bounding box center [668, 172] width 5 height 10
type input "10"
click at [670, 301] on span "button" at bounding box center [668, 297] width 5 height 10
click at [670, 305] on button "Decrement hours" at bounding box center [668, 296] width 16 height 16
click at [608, 305] on button "Decrement minutes" at bounding box center [614, 296] width 16 height 16
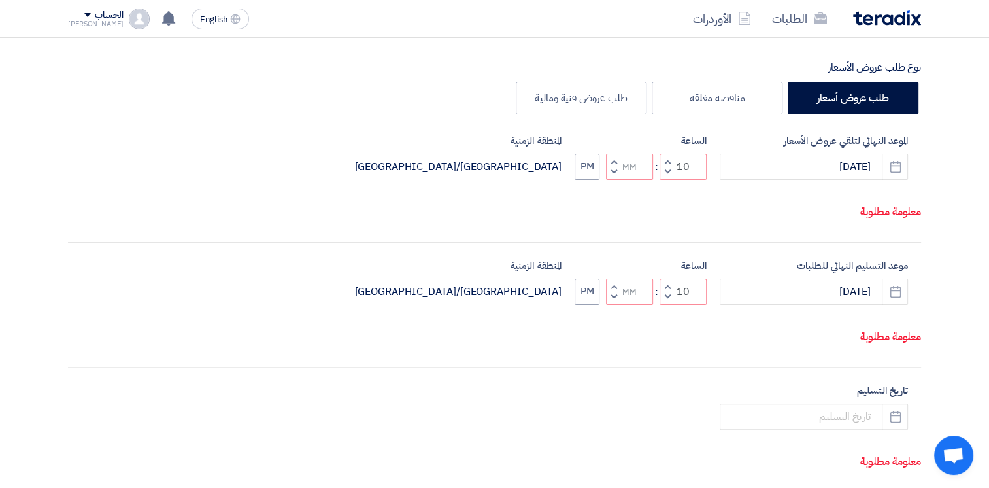
type input "09"
type input "59"
click at [615, 291] on span "button" at bounding box center [614, 286] width 5 height 10
type input "10"
type input "00"
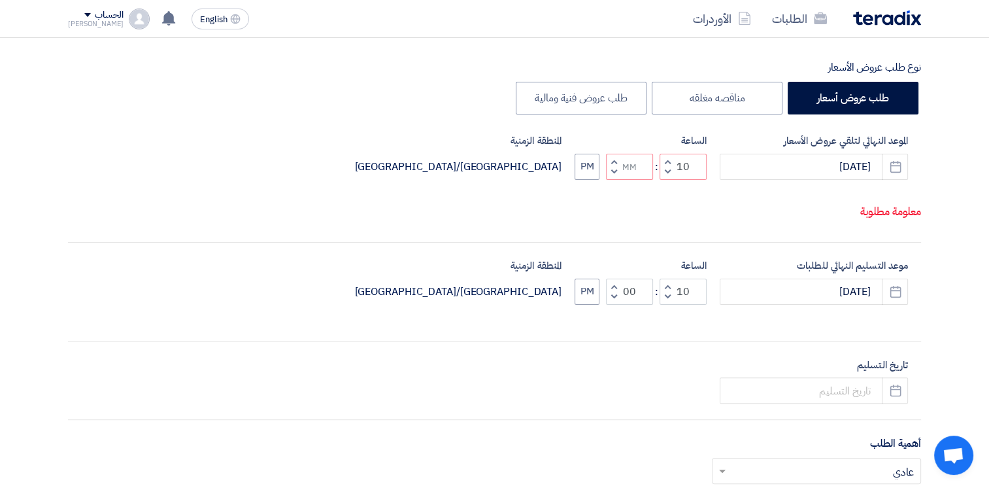
click at [617, 180] on button "Decrement minutes" at bounding box center [614, 171] width 16 height 16
type input "09"
type input "59"
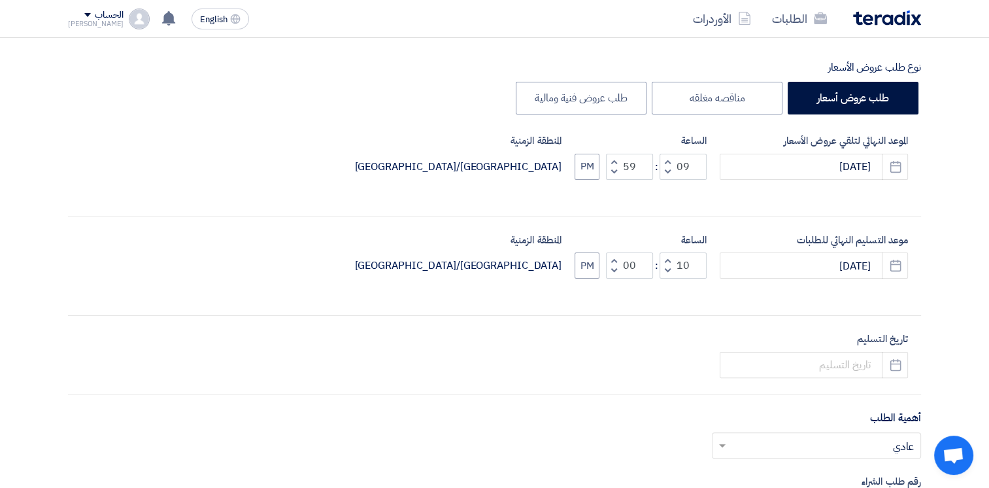
click at [615, 158] on span "button" at bounding box center [614, 161] width 5 height 10
type input "10"
type input "00"
click at [588, 165] on button "PM" at bounding box center [587, 167] width 25 height 26
click at [591, 264] on button "PM" at bounding box center [587, 265] width 25 height 26
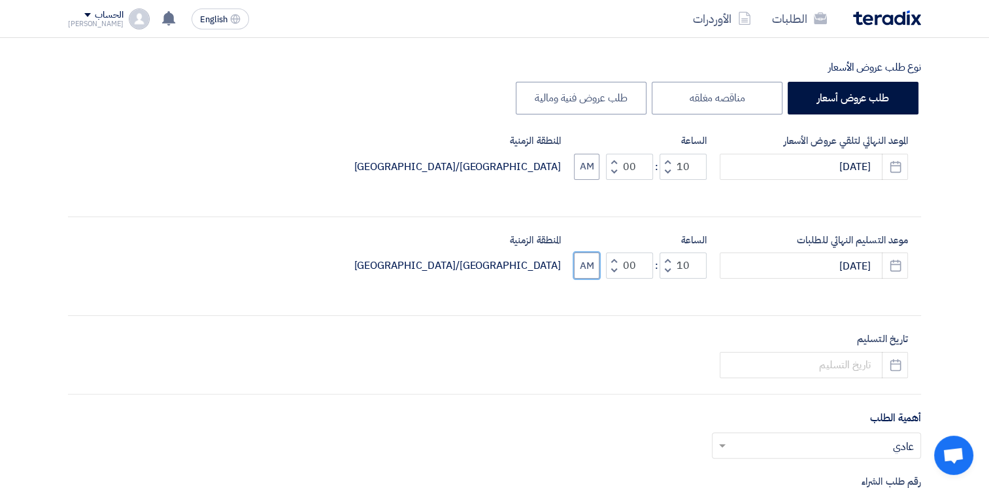
scroll to position [458, 0]
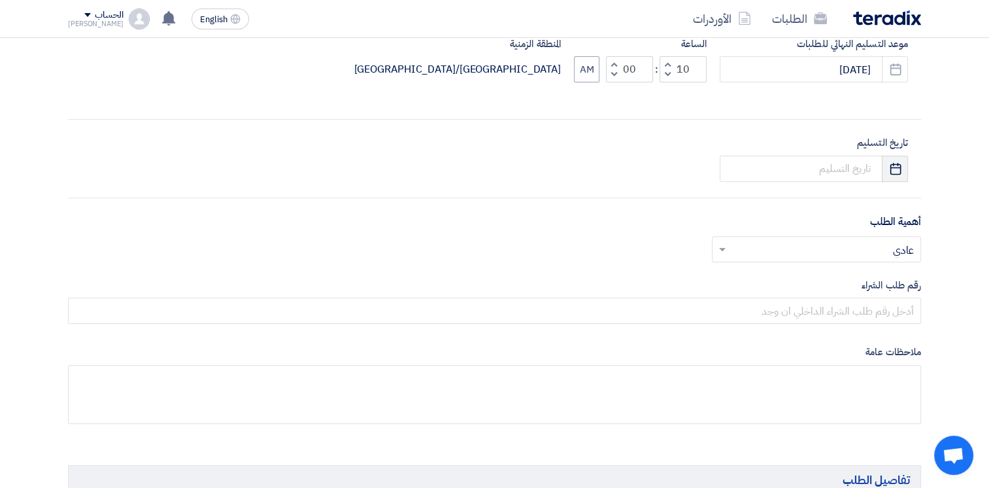
click at [889, 171] on icon "Pick a date" at bounding box center [895, 168] width 13 height 13
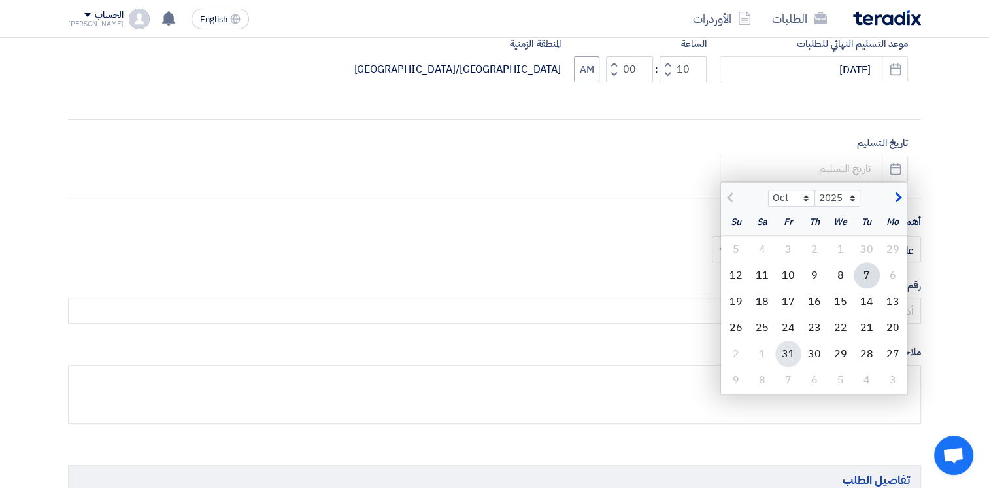
click at [784, 357] on div "31" at bounding box center [788, 354] width 26 height 26
type input "[DATE]"
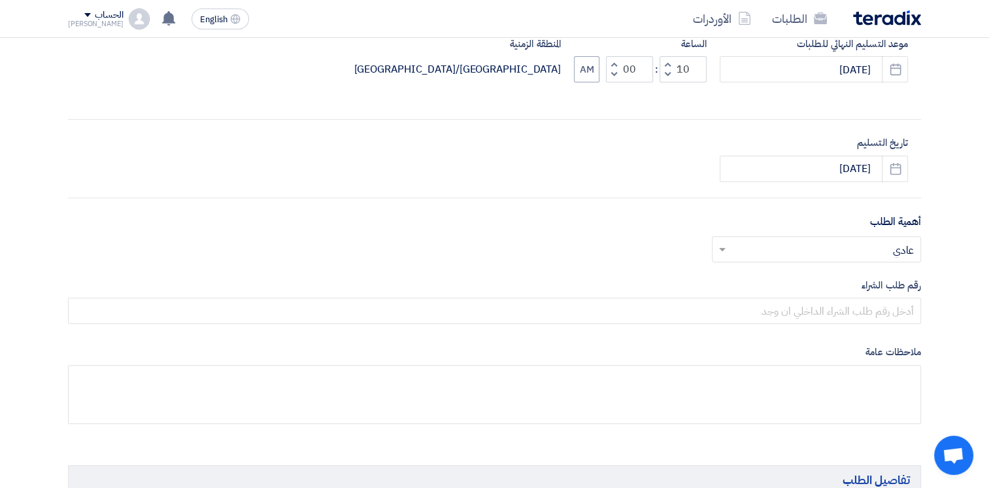
click at [873, 250] on input "text" at bounding box center [823, 250] width 183 height 22
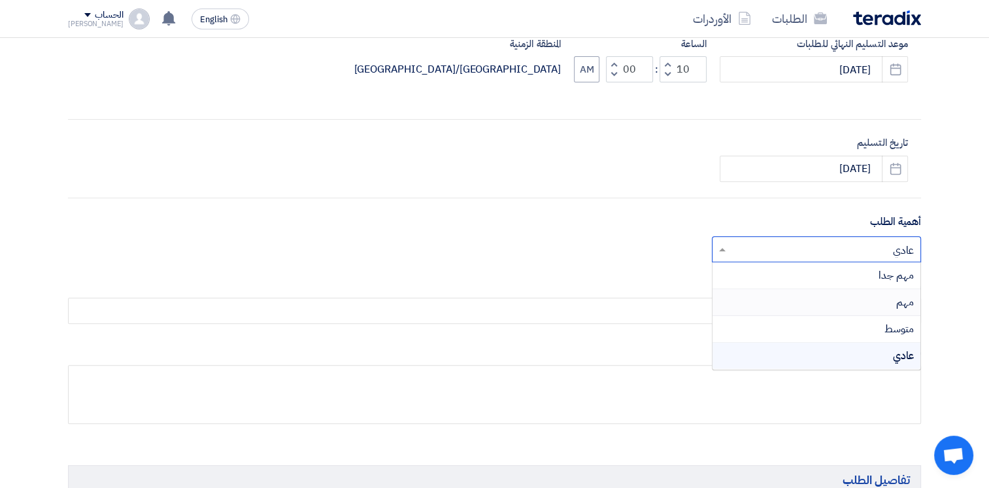
click at [896, 307] on div "مهم" at bounding box center [817, 302] width 208 height 27
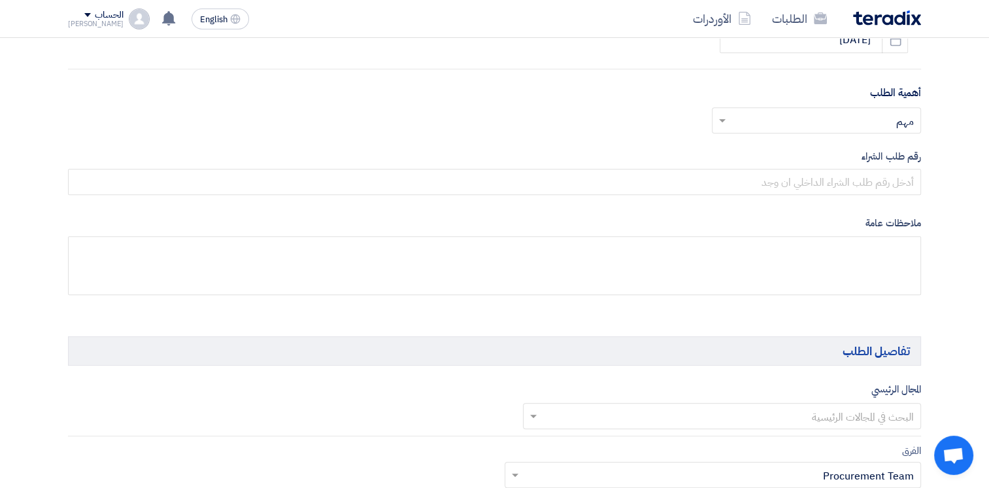
scroll to position [588, 0]
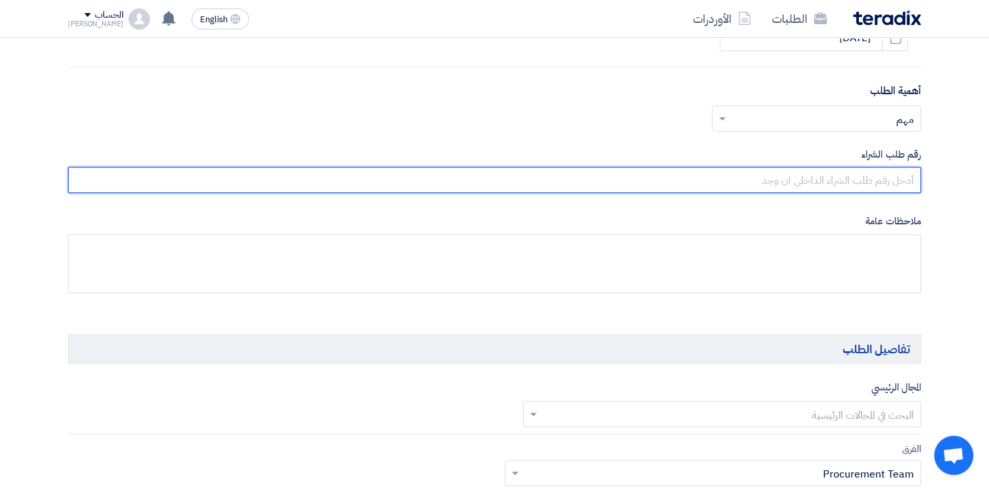
click at [871, 174] on input "text" at bounding box center [494, 180] width 853 height 26
click at [899, 179] on input "text" at bounding box center [494, 180] width 853 height 26
type input "10007911"
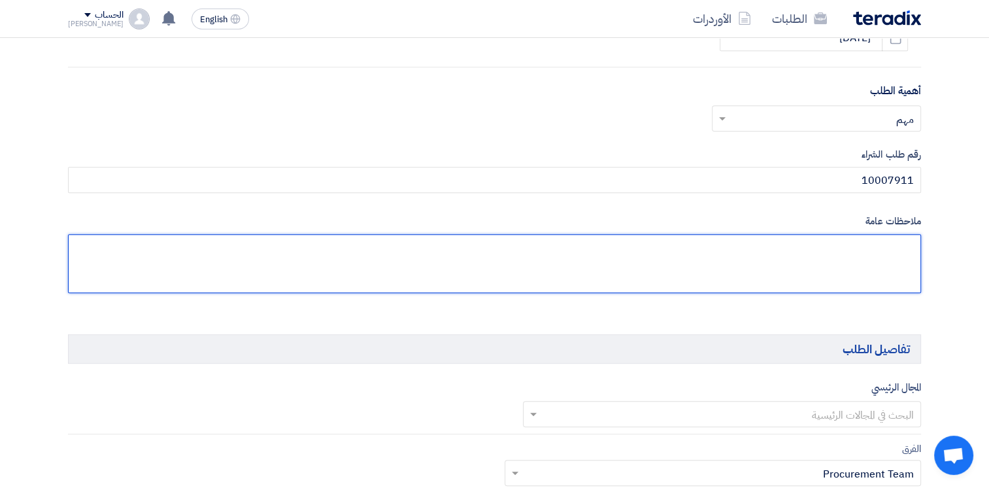
click at [841, 269] on textarea at bounding box center [494, 263] width 853 height 59
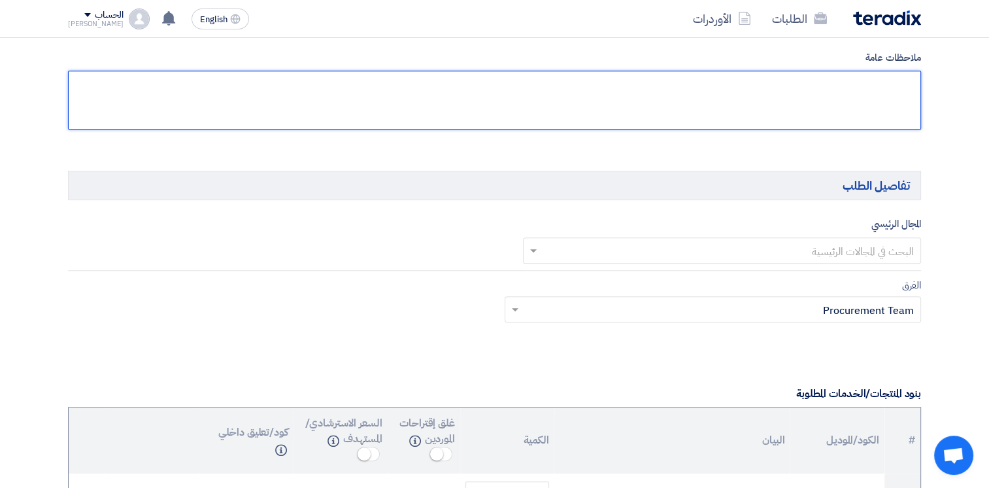
scroll to position [850, 0]
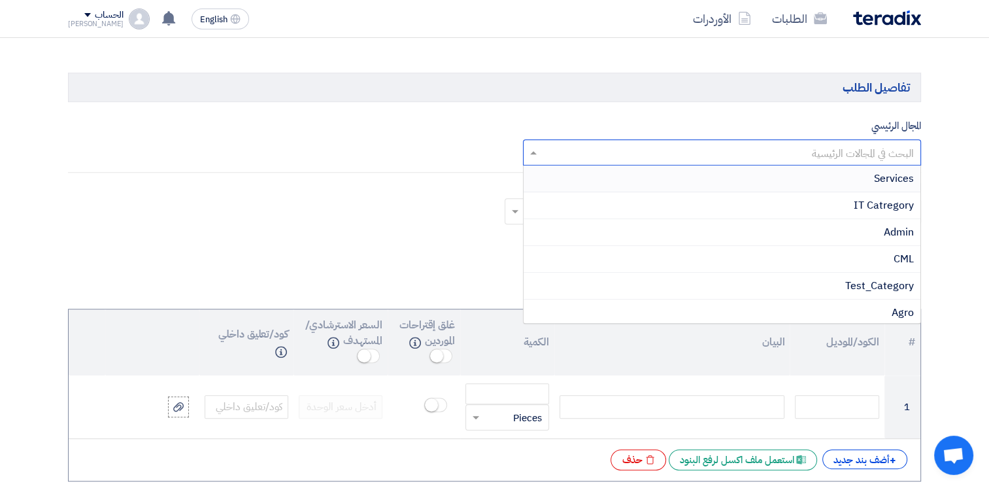
click at [813, 151] on input "text" at bounding box center [729, 154] width 373 height 22
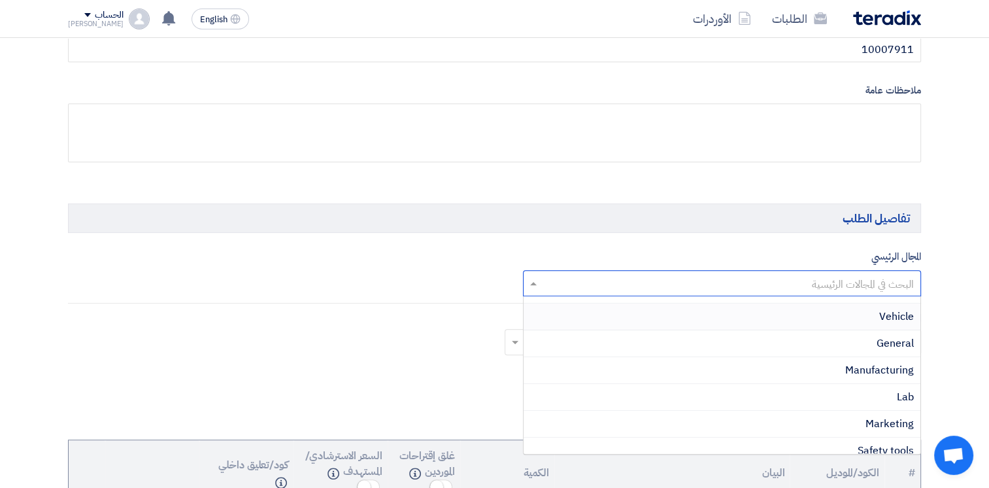
scroll to position [523, 0]
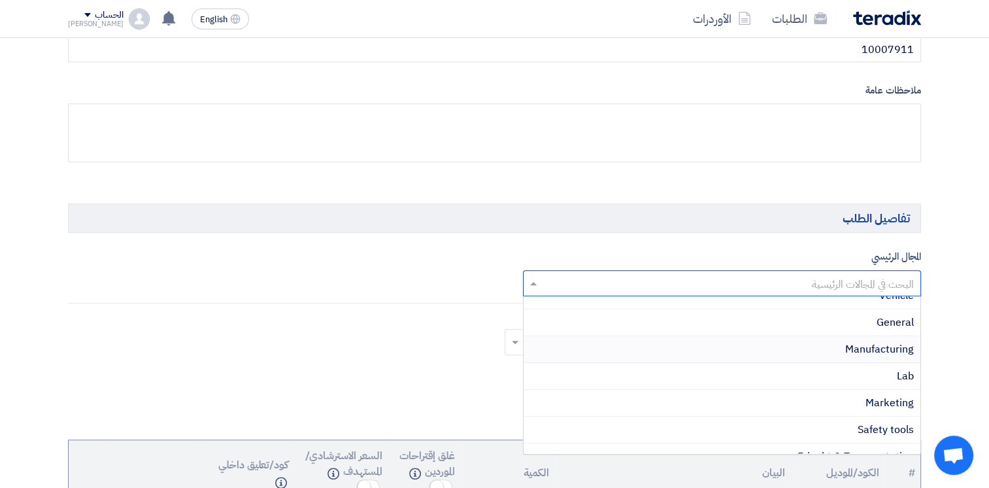
click at [804, 340] on div "Manufacturing" at bounding box center [723, 349] width 398 height 27
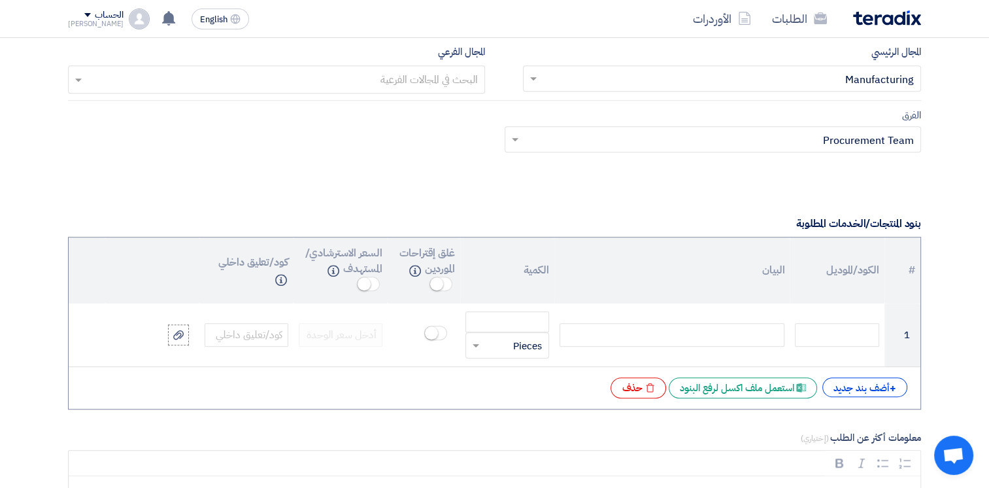
scroll to position [981, 0]
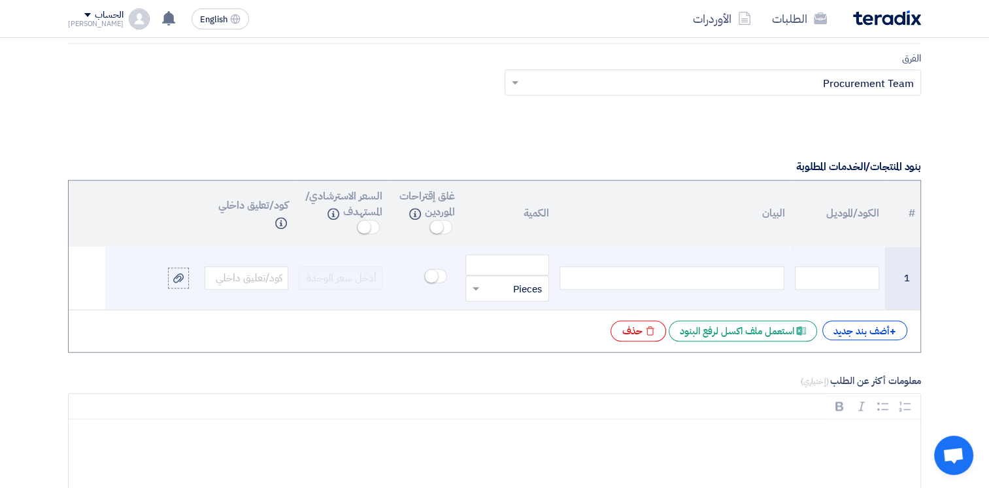
click at [653, 275] on div at bounding box center [672, 278] width 225 height 24
click at [723, 268] on div at bounding box center [672, 278] width 225 height 24
drag, startPoint x: 695, startPoint y: 277, endPoint x: 668, endPoint y: 276, distance: 27.5
click at [668, 276] on div "Casing cast iron for pump" at bounding box center [672, 278] width 225 height 24
click at [715, 273] on div "cast iron for pump" at bounding box center [672, 278] width 225 height 24
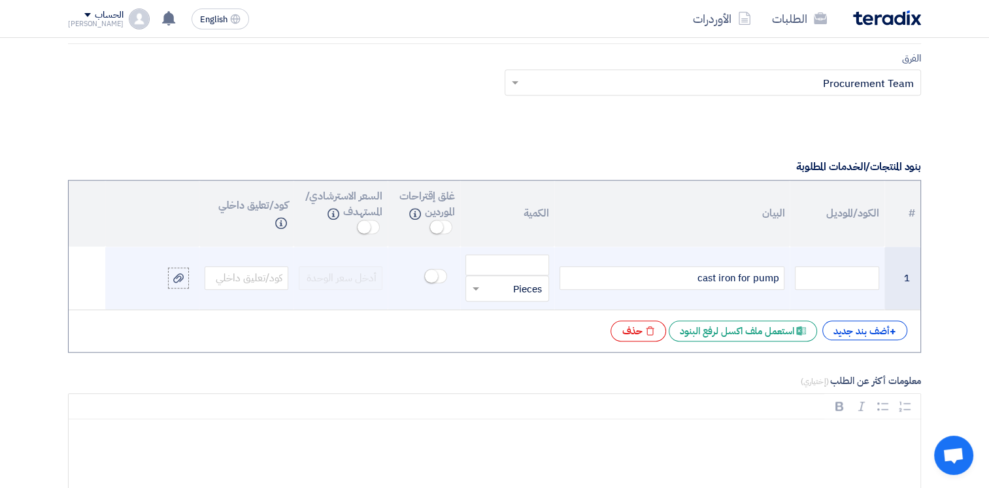
click at [717, 275] on div "cast iron for pump" at bounding box center [672, 278] width 225 height 24
click at [671, 276] on div "cast Casing iron for pump" at bounding box center [672, 278] width 225 height 24
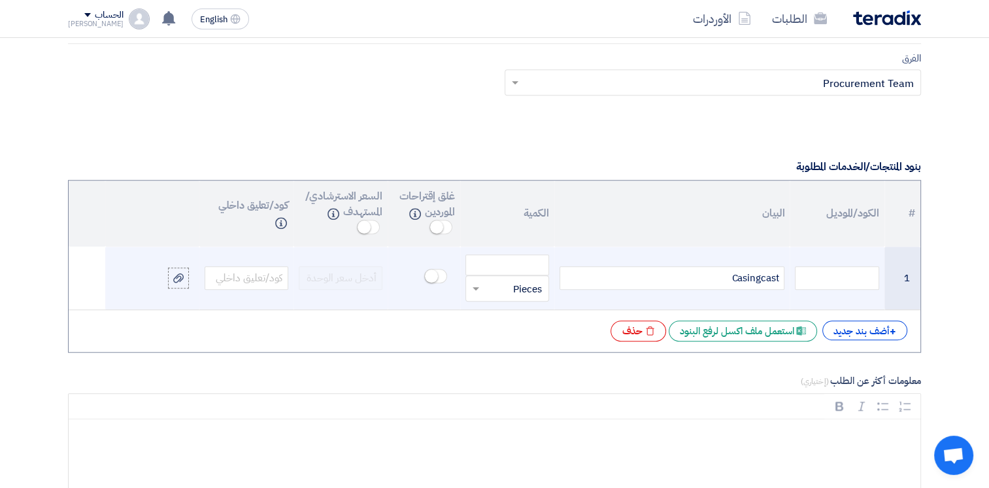
drag, startPoint x: 671, startPoint y: 276, endPoint x: 789, endPoint y: 276, distance: 118.3
click at [789, 276] on td "cast Casing" at bounding box center [671, 278] width 235 height 63
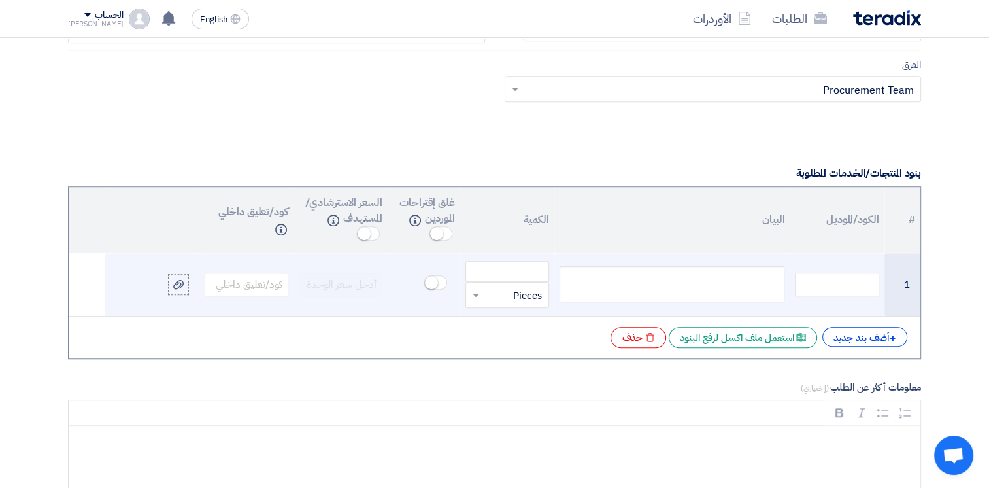
click at [756, 276] on div at bounding box center [672, 284] width 225 height 36
click at [494, 267] on input "number" at bounding box center [508, 271] width 84 height 21
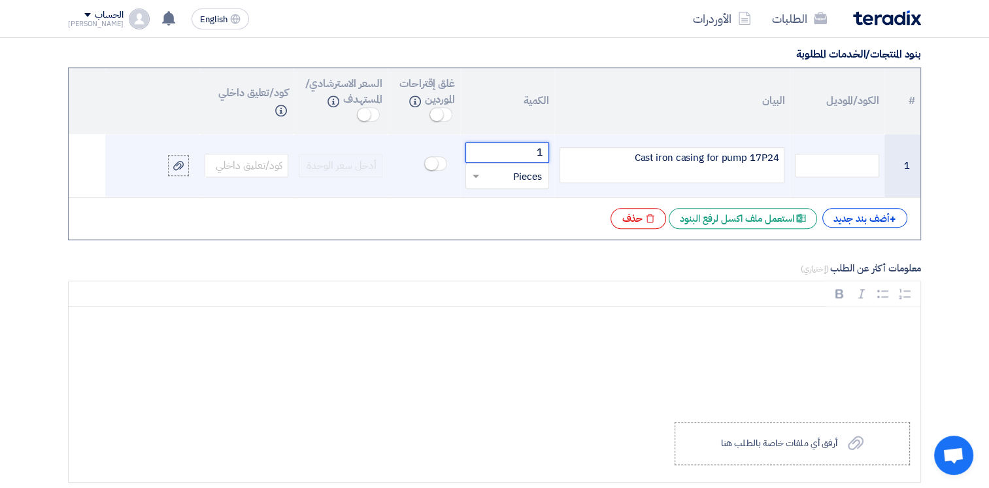
scroll to position [1236, 0]
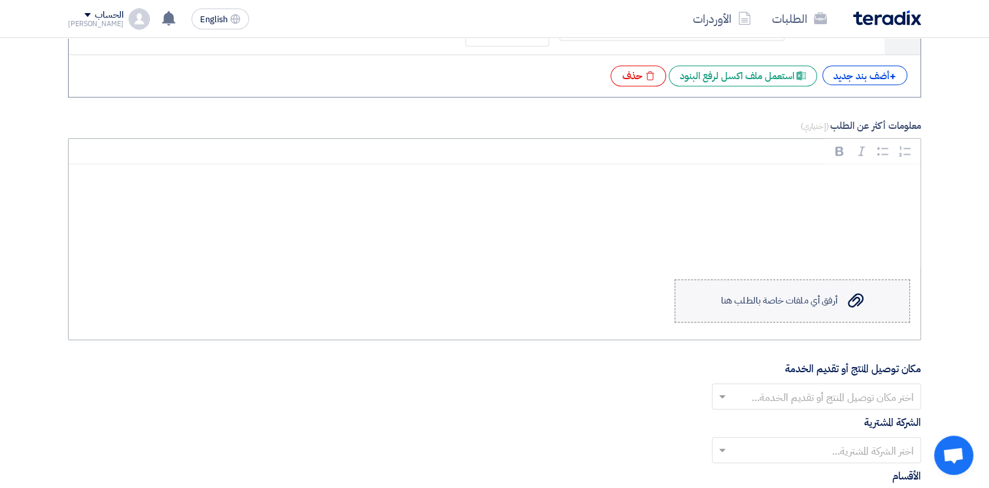
type input "1"
click at [798, 298] on div "أرفق أي ملفات خاصة بالطلب هنا" at bounding box center [779, 301] width 116 height 10
click at [0, 0] on input "Upload a file أرفق أي ملفات خاصة بالطلب هنا" at bounding box center [0, 0] width 0 height 0
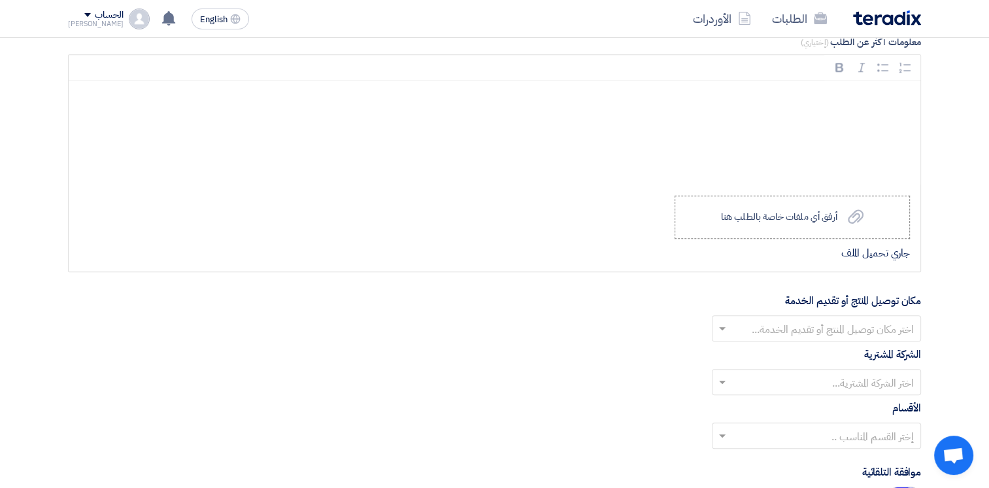
scroll to position [1432, 0]
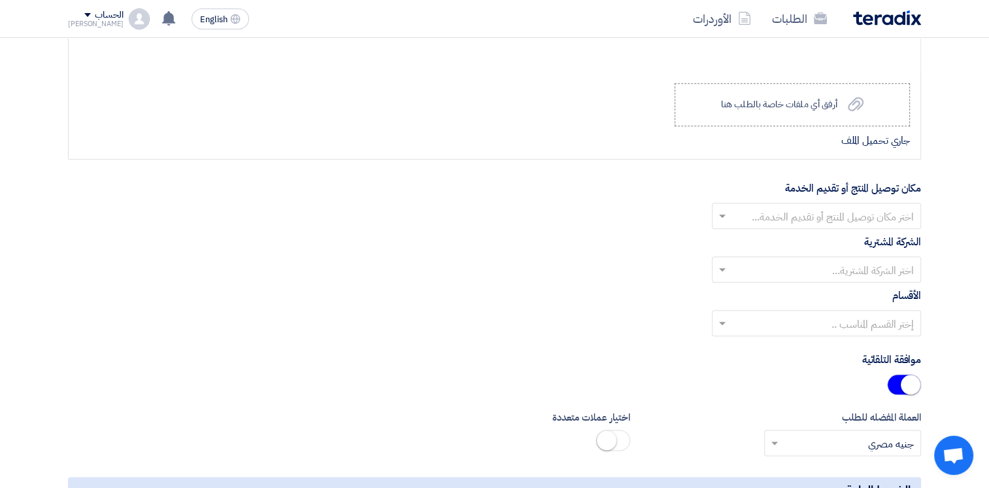
click at [846, 213] on div "مكان توصيل المنتج أو تقديم الخدمة [PERSON_NAME] مكان توصيل المنتج أو تقديم الخد…" at bounding box center [494, 204] width 853 height 48
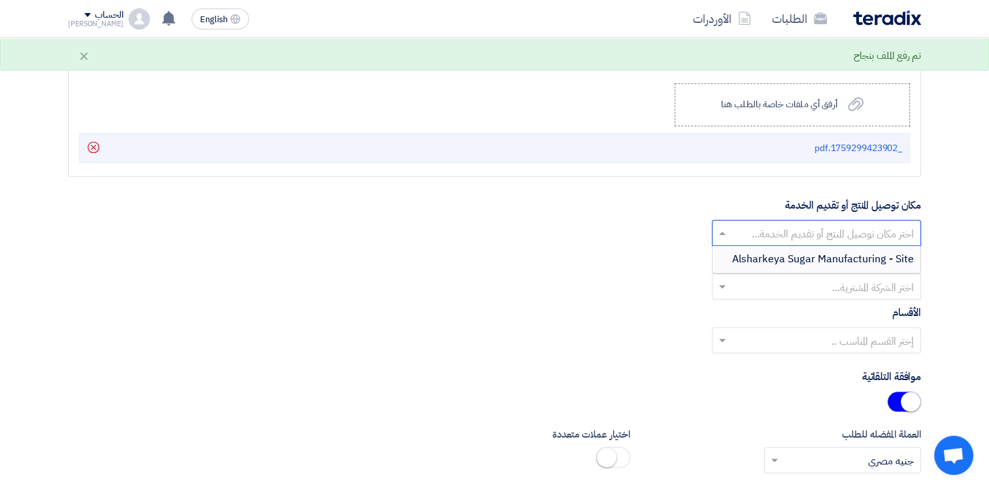
click at [866, 262] on span "Alsharkeya Sugar Manufacturing - Site" at bounding box center [823, 259] width 182 height 16
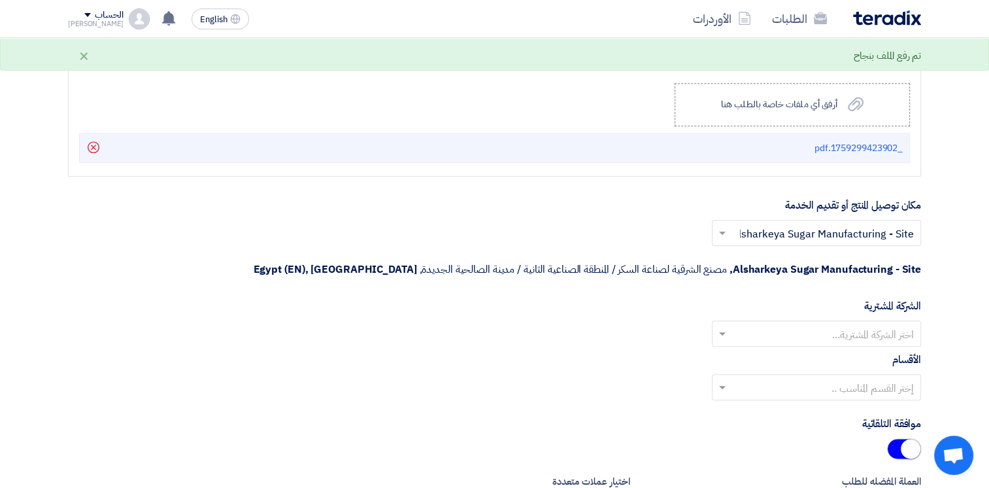
click at [861, 324] on input "text" at bounding box center [823, 335] width 183 height 22
click at [874, 352] on span "Alsharkeya Sugar Manufacturing" at bounding box center [837, 360] width 154 height 16
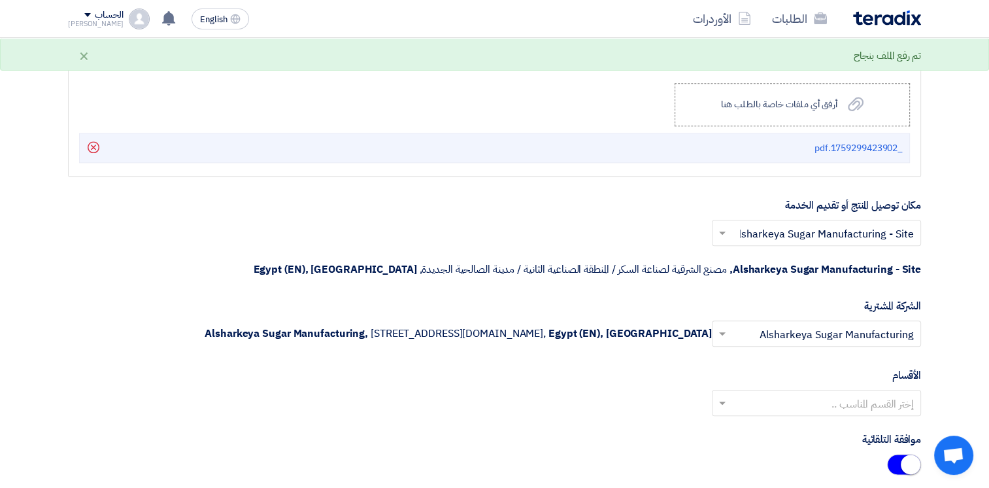
click at [855, 393] on input "text" at bounding box center [823, 404] width 183 height 22
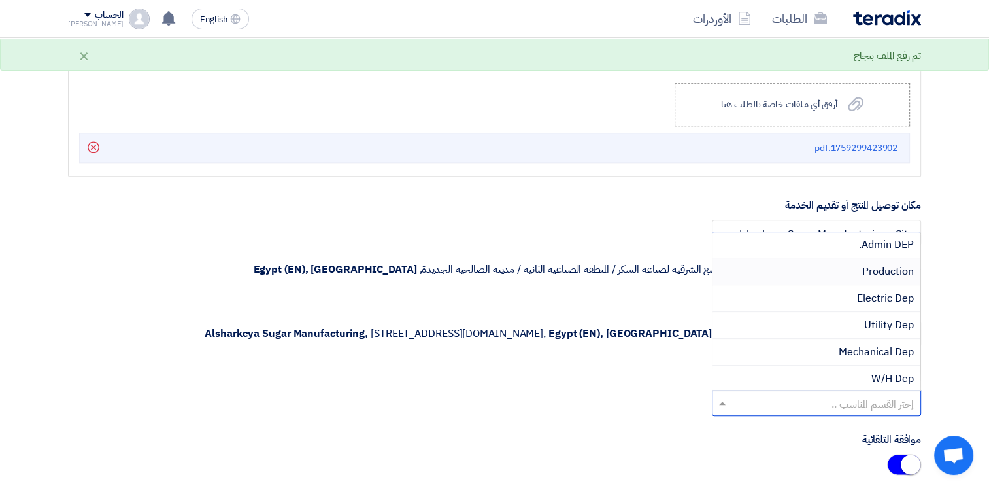
scroll to position [131, 0]
click at [864, 269] on span "Mechanical Dep" at bounding box center [876, 275] width 75 height 16
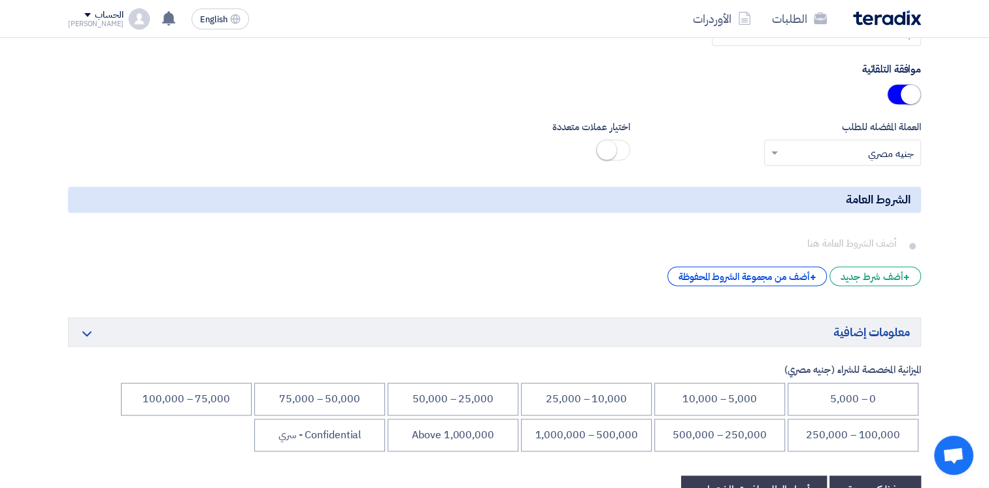
scroll to position [1824, 0]
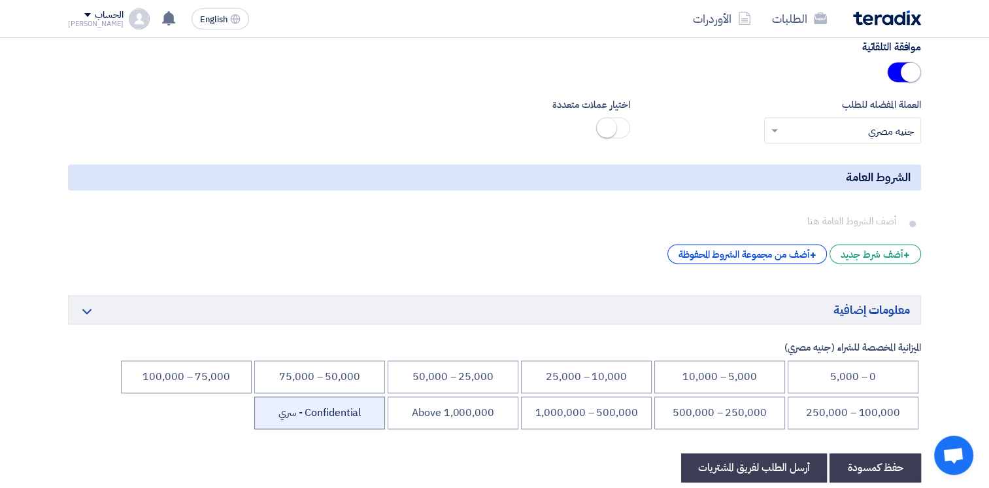
click at [331, 413] on li "Confidential - سري" at bounding box center [319, 412] width 131 height 33
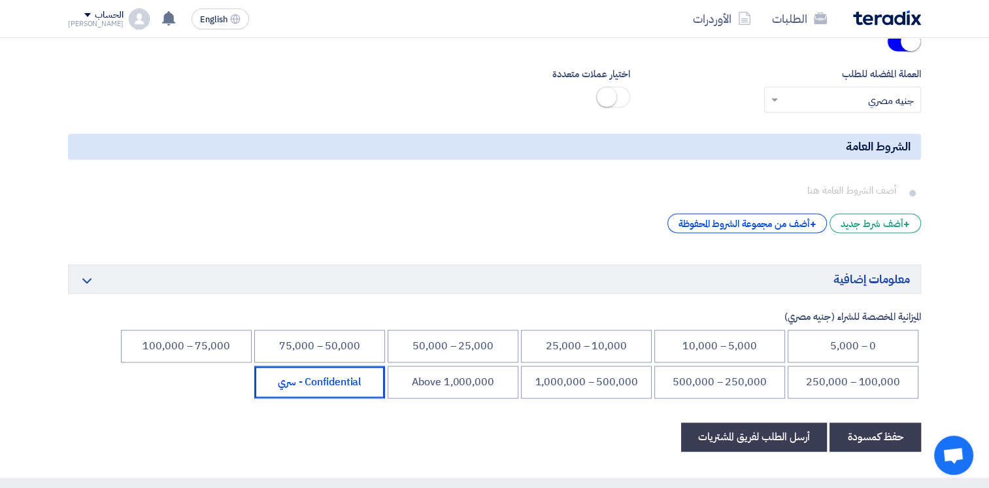
scroll to position [1962, 0]
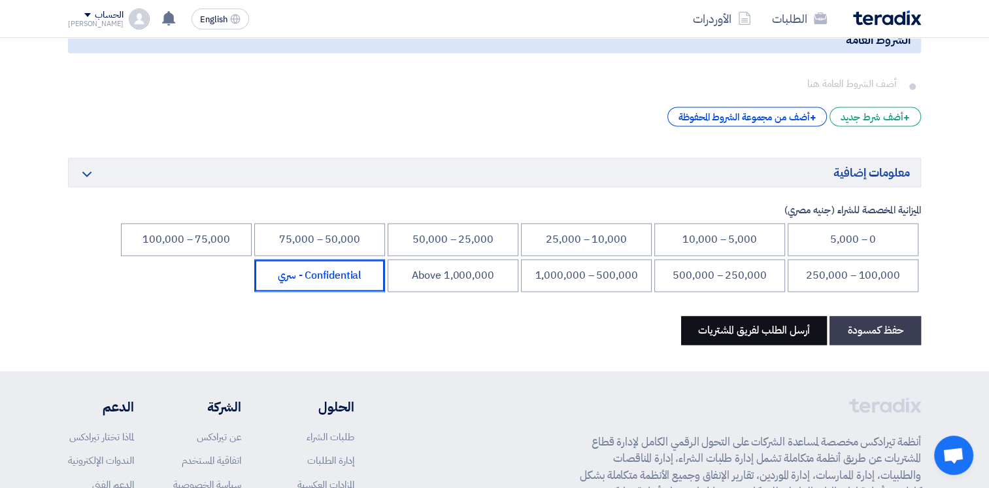
click at [744, 336] on button "أرسل الطلب لفريق المشتريات" at bounding box center [754, 330] width 146 height 29
